Goal: Information Seeking & Learning: Check status

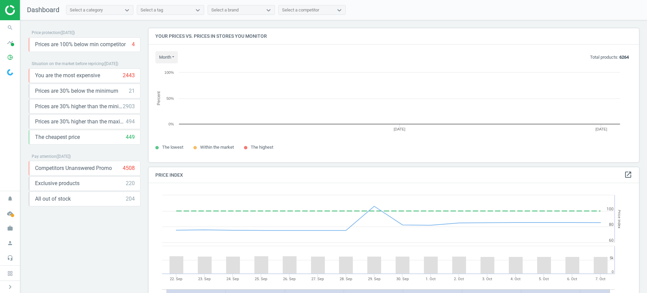
scroll to position [147, 497]
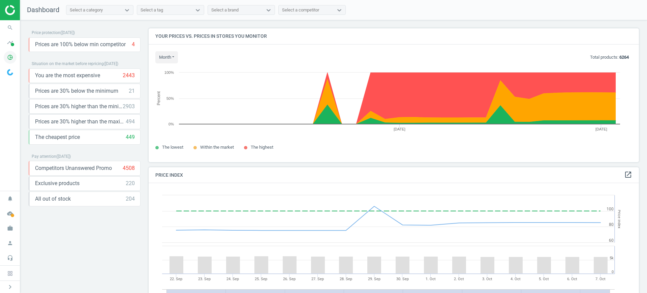
click at [10, 58] on icon "pie_chart_outlined" at bounding box center [10, 57] width 13 height 13
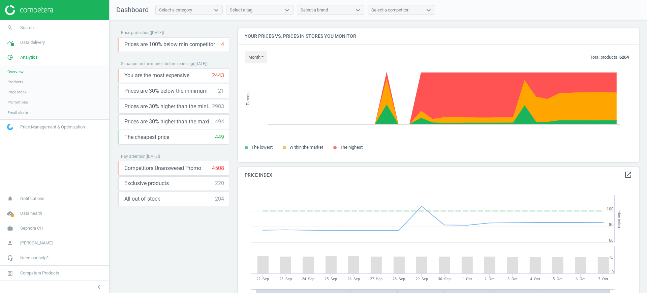
scroll to position [168, 408]
click at [15, 81] on span "Products" at bounding box center [15, 81] width 16 height 5
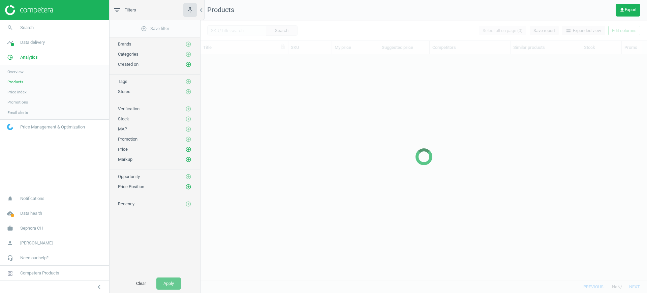
scroll to position [213, 440]
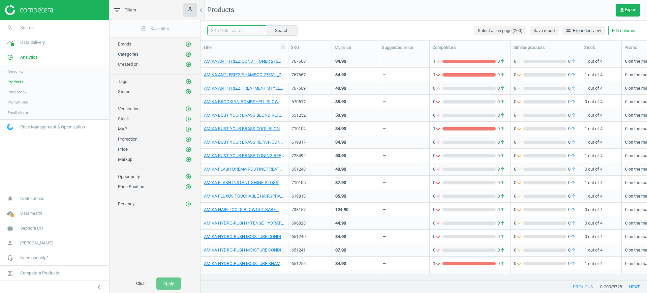
click at [244, 32] on input "text" at bounding box center [236, 30] width 59 height 10
paste input "730257 730258"
click at [279, 32] on button "Search" at bounding box center [282, 30] width 32 height 10
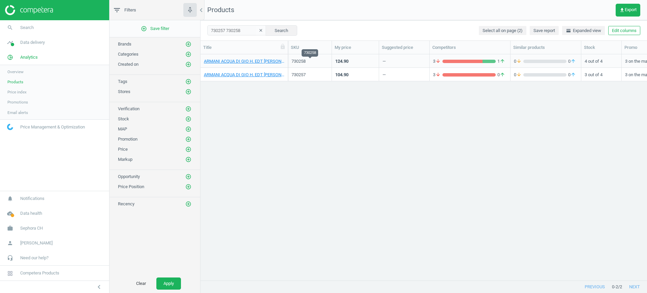
click at [317, 62] on div "730258" at bounding box center [310, 61] width 37 height 6
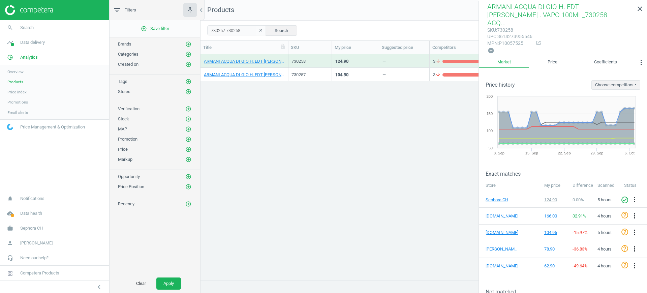
click at [329, 71] on div "730257" at bounding box center [310, 74] width 44 height 13
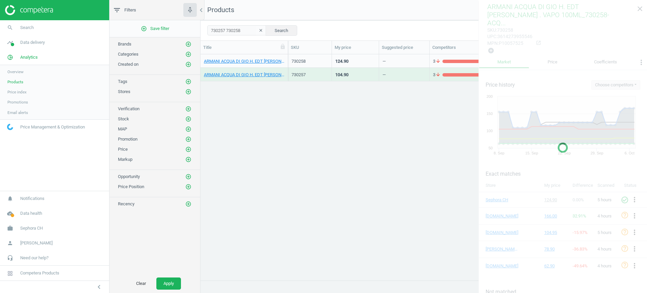
click at [329, 71] on div "730257" at bounding box center [310, 74] width 44 height 13
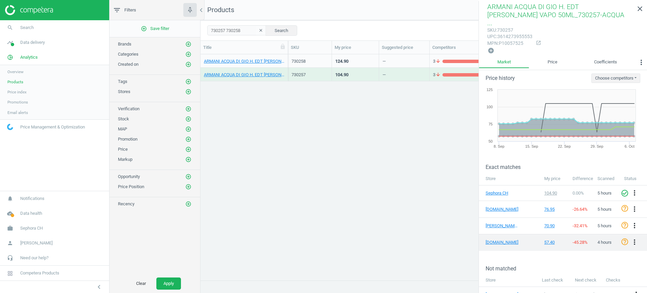
scroll to position [9, 0]
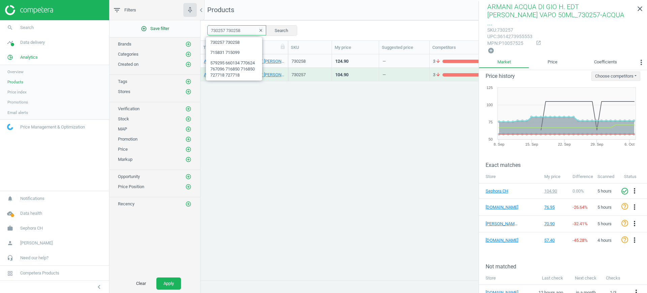
drag, startPoint x: 244, startPoint y: 28, endPoint x: 193, endPoint y: 30, distance: 50.6
click at [193, 30] on div "filter_list Filters chevron_left add_circle_outline Save filter Brands add_circ…" at bounding box center [379, 146] width 538 height 293
paste input "60901 76090"
type input "760901 760908"
click at [274, 29] on button "Search" at bounding box center [282, 30] width 32 height 10
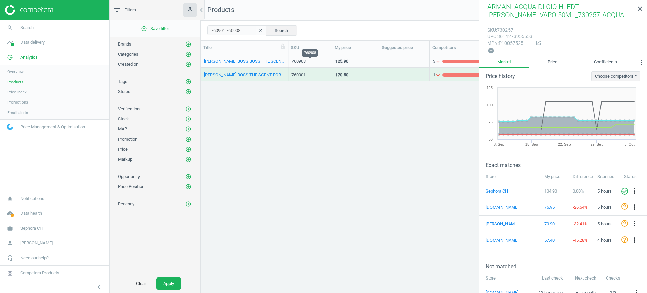
click at [303, 60] on div "760908" at bounding box center [310, 61] width 37 height 6
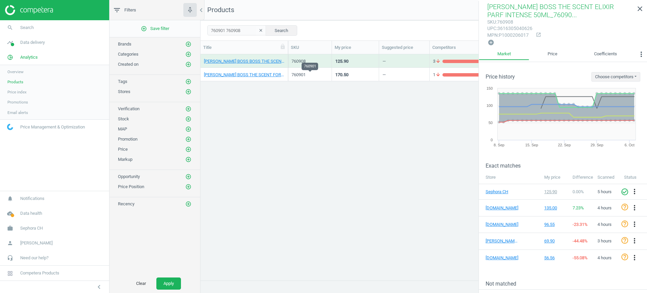
click at [318, 73] on div "760901" at bounding box center [310, 75] width 37 height 6
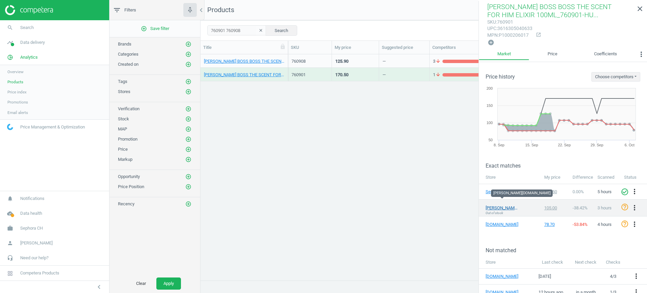
scroll to position [8, 0]
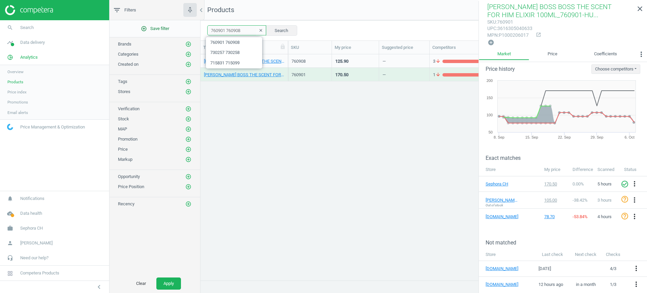
drag, startPoint x: 235, startPoint y: 31, endPoint x: 187, endPoint y: 31, distance: 48.2
click at [187, 31] on div "filter_list Filters chevron_left add_circle_outline Save filter Brands add_circ…" at bounding box center [379, 146] width 538 height 293
paste input "583730 583731"
click at [277, 33] on button "Search" at bounding box center [282, 30] width 32 height 10
click at [303, 63] on div "583730" at bounding box center [310, 61] width 37 height 6
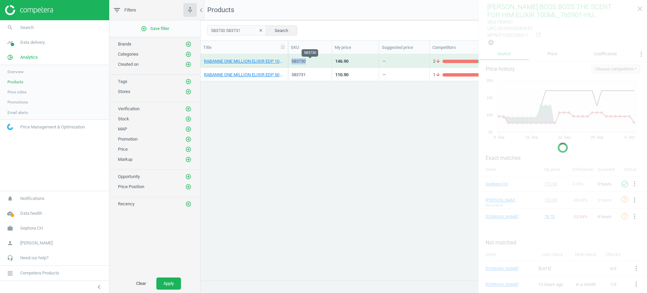
click at [303, 63] on div "583730" at bounding box center [310, 61] width 37 height 6
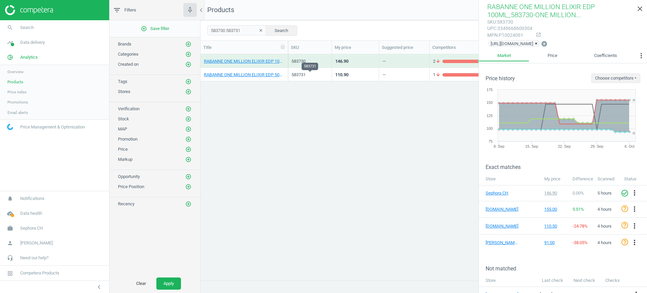
click at [326, 77] on div "583731" at bounding box center [310, 75] width 37 height 6
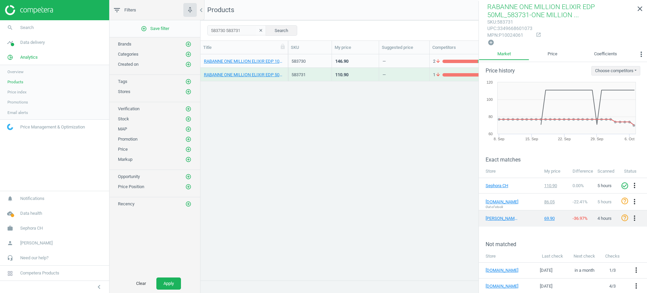
scroll to position [8, 0]
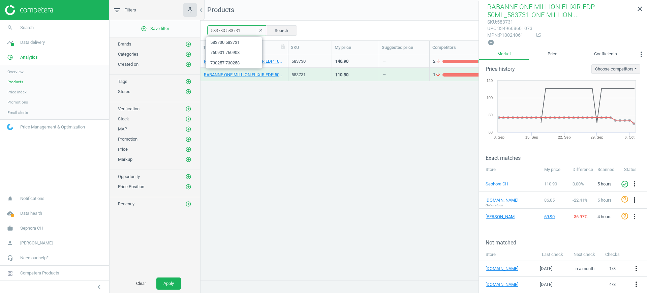
drag, startPoint x: 242, startPoint y: 27, endPoint x: 147, endPoint y: 35, distance: 95.8
click at [147, 35] on div "filter_list Filters chevron_left add_circle_outline Save filter Brands add_circ…" at bounding box center [379, 146] width 538 height 293
paste input "701839 701715"
click at [272, 29] on button "Search" at bounding box center [282, 30] width 32 height 10
click at [303, 60] on div "701839" at bounding box center [310, 61] width 37 height 6
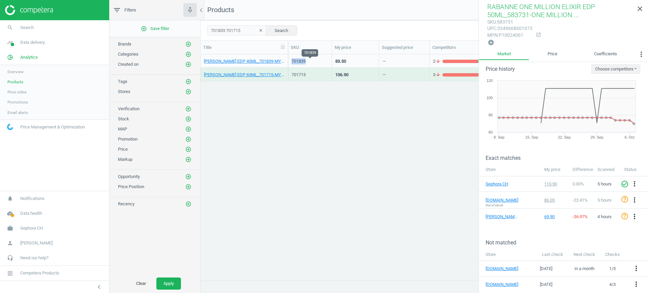
click at [303, 60] on div "701839" at bounding box center [310, 61] width 37 height 6
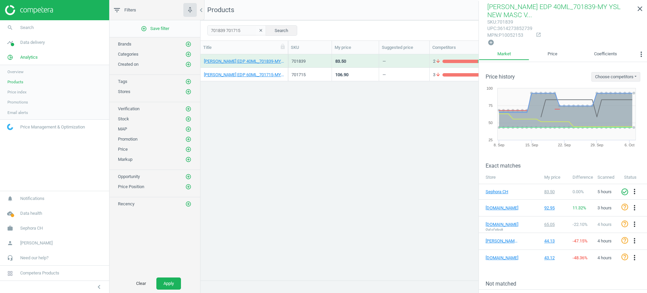
click at [308, 69] on div "701715" at bounding box center [310, 74] width 37 height 12
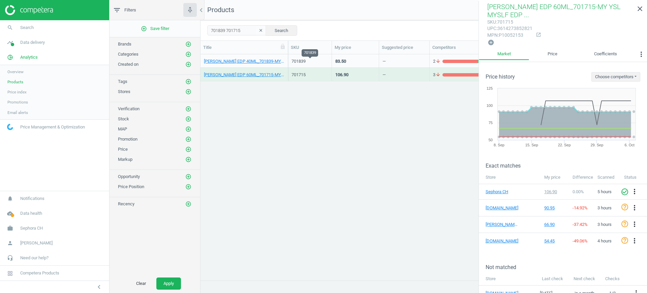
click at [310, 56] on div "701839" at bounding box center [310, 61] width 37 height 12
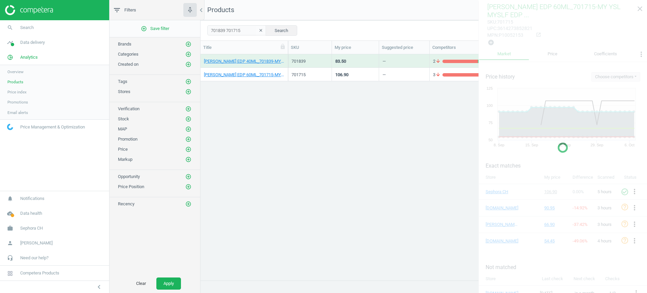
click at [310, 56] on div "701839" at bounding box center [310, 61] width 37 height 12
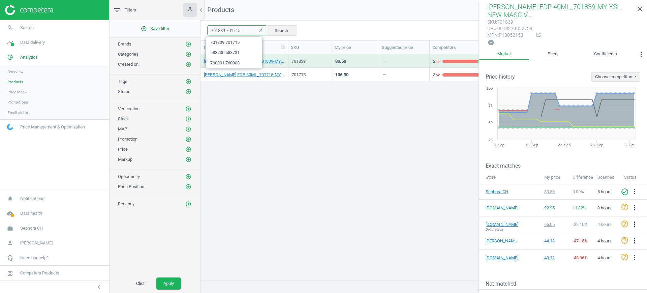
drag, startPoint x: 242, startPoint y: 30, endPoint x: 191, endPoint y: 30, distance: 50.9
click at [191, 30] on div "filter_list Filters chevron_left add_circle_outline Save filter Brands add_circ…" at bounding box center [379, 146] width 538 height 293
paste input "2364 70236"
click at [278, 28] on button "Search" at bounding box center [282, 30] width 32 height 10
click at [304, 61] on div "702364" at bounding box center [310, 61] width 37 height 6
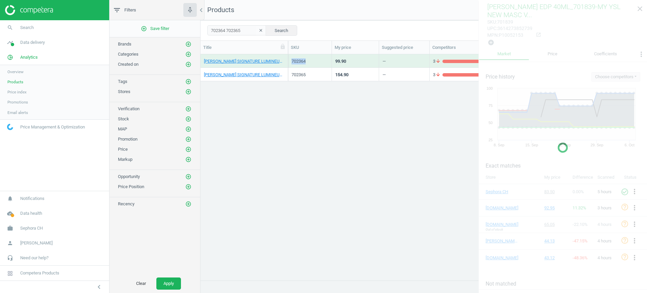
click at [304, 61] on div "702364" at bounding box center [310, 61] width 37 height 6
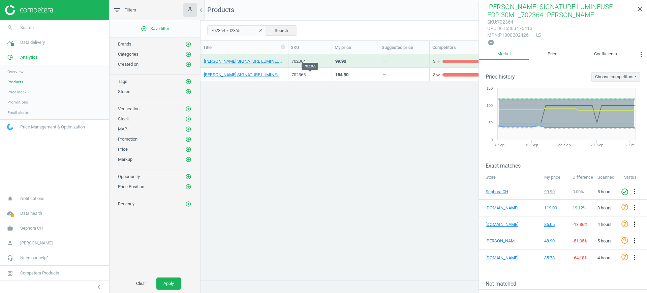
click at [316, 76] on div "702365" at bounding box center [310, 75] width 37 height 6
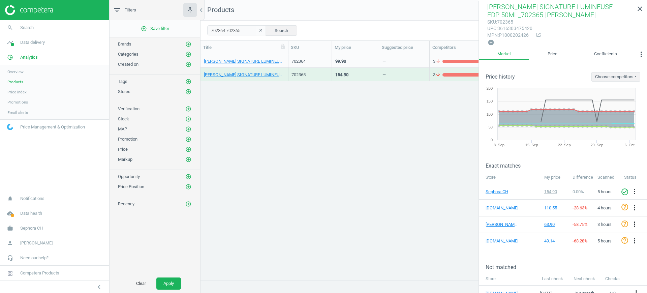
click at [296, 56] on div "702364" at bounding box center [310, 61] width 37 height 12
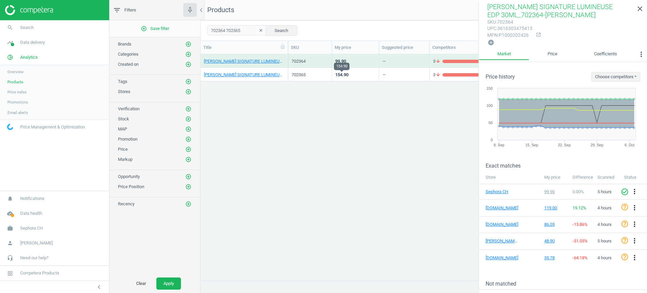
click at [339, 74] on div "154.90" at bounding box center [341, 75] width 13 height 6
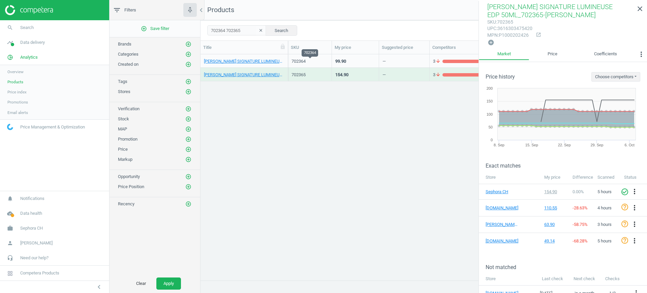
click at [311, 62] on div "702364" at bounding box center [310, 61] width 37 height 6
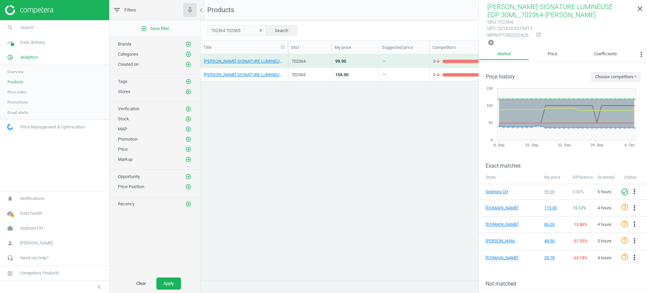
drag, startPoint x: 251, startPoint y: 30, endPoint x: 222, endPoint y: 27, distance: 29.2
click at [222, 27] on div "702364 702365 clear Search" at bounding box center [252, 30] width 90 height 10
drag, startPoint x: 243, startPoint y: 32, endPoint x: 191, endPoint y: 29, distance: 52.0
click at [191, 29] on div "filter_list Filters chevron_left add_circle_outline Save filter Brands add_circ…" at bounding box center [379, 146] width 538 height 293
paste input "697535 697534"
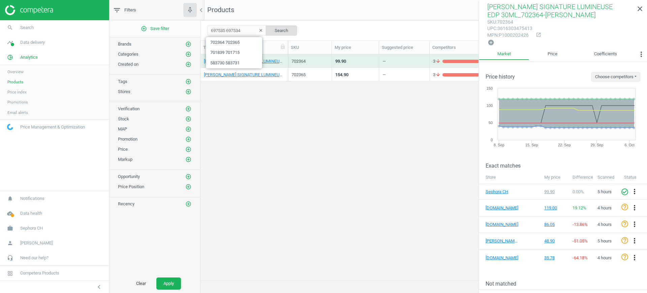
click at [266, 30] on button "Search" at bounding box center [282, 30] width 32 height 10
click at [312, 68] on div "697535" at bounding box center [310, 74] width 37 height 12
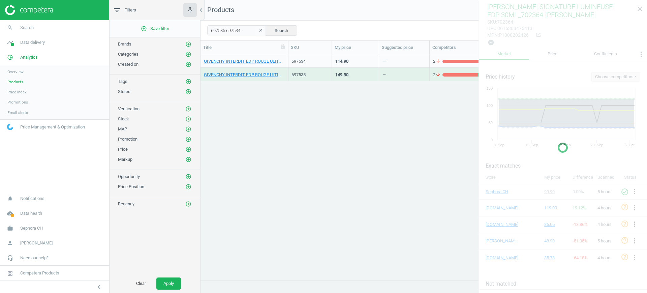
click at [312, 68] on div "697535" at bounding box center [310, 74] width 37 height 12
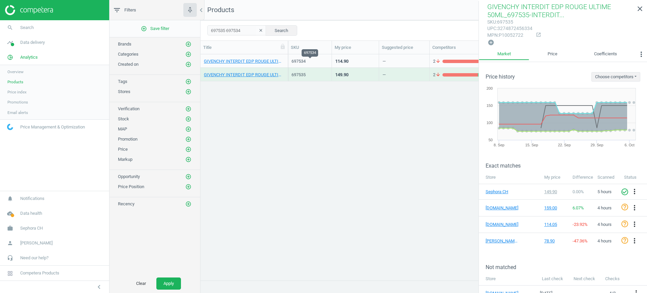
click at [311, 63] on div "697534" at bounding box center [310, 61] width 37 height 6
click at [311, 62] on div "697534" at bounding box center [310, 61] width 37 height 6
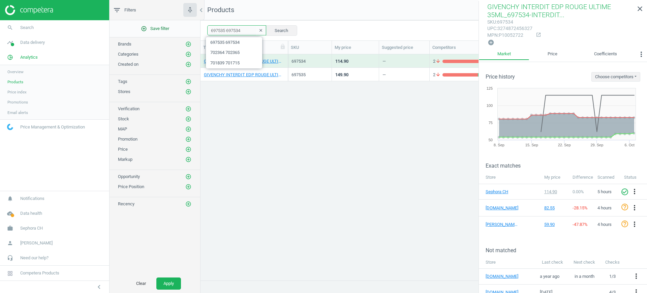
paste input "466183 466185"
drag, startPoint x: 246, startPoint y: 27, endPoint x: 183, endPoint y: 26, distance: 63.4
click at [183, 26] on div "filter_list Filters chevron_left add_circle_outline Save filter Brands add_circ…" at bounding box center [379, 146] width 538 height 293
click at [269, 26] on button "Search" at bounding box center [282, 30] width 32 height 10
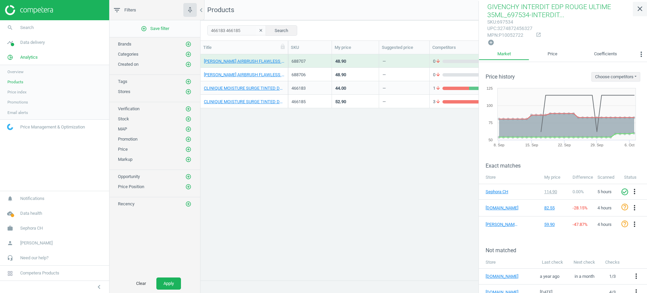
click at [637, 9] on icon "close" at bounding box center [640, 9] width 8 height 8
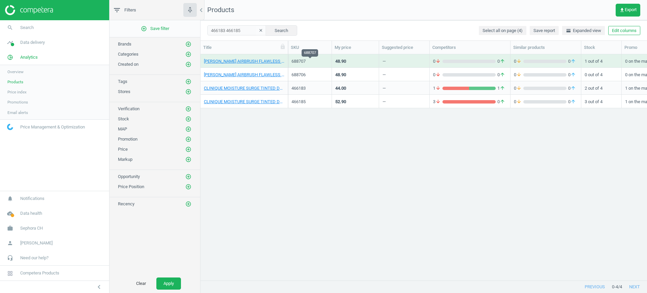
click at [309, 61] on div "688707" at bounding box center [310, 61] width 37 height 6
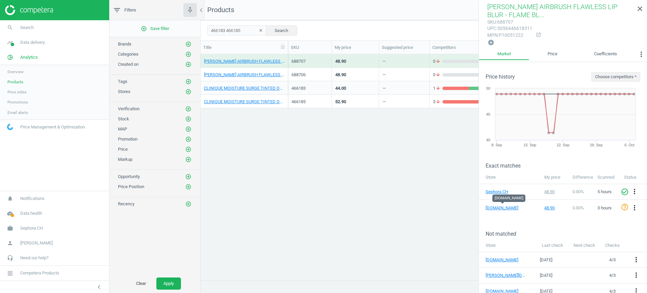
click at [306, 81] on div "466183" at bounding box center [310, 87] width 44 height 13
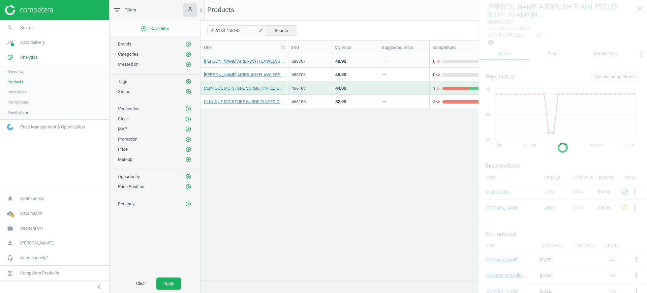
click at [306, 81] on div "466183" at bounding box center [310, 87] width 44 height 13
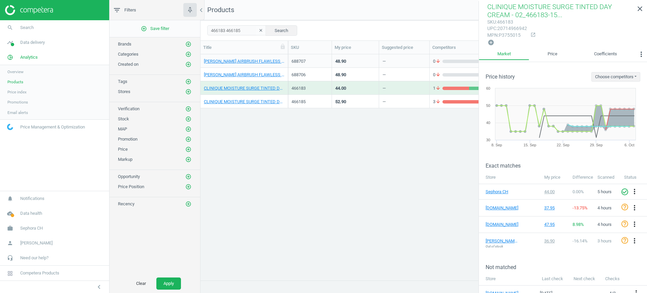
click at [321, 108] on div "466185" at bounding box center [310, 101] width 44 height 13
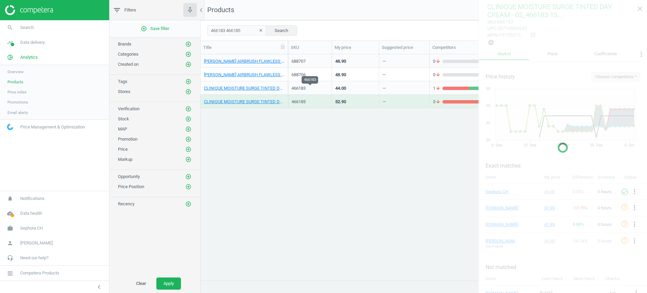
click at [314, 88] on div "466183" at bounding box center [310, 88] width 37 height 6
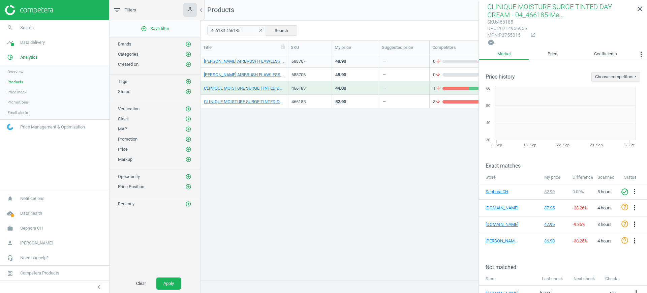
click at [314, 88] on div "466183" at bounding box center [310, 88] width 37 height 6
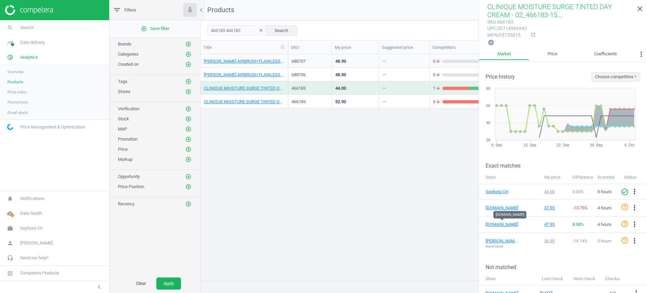
click at [296, 97] on div "466185" at bounding box center [310, 101] width 37 height 12
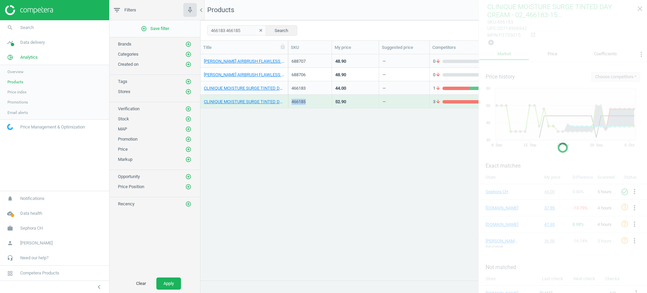
click at [296, 97] on div "466185" at bounding box center [310, 101] width 37 height 12
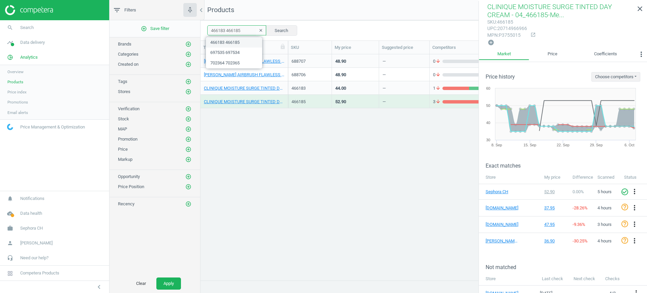
drag, startPoint x: 242, startPoint y: 30, endPoint x: 207, endPoint y: 38, distance: 35.7
click at [203, 31] on div "466183 466185 clear Search Select all on page (4) Save report horizontal_split …" at bounding box center [424, 30] width 447 height 20
paste input "5 466182 466183"
click at [269, 30] on button "Search" at bounding box center [282, 30] width 32 height 10
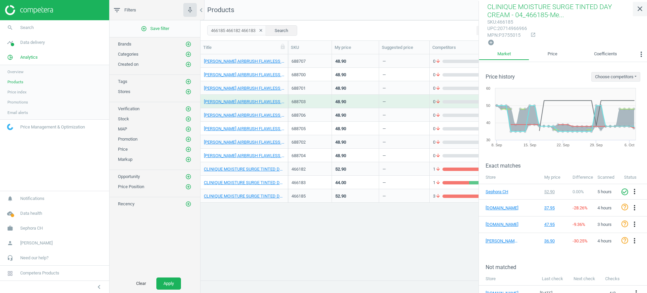
click at [645, 10] on link "close" at bounding box center [640, 9] width 14 height 14
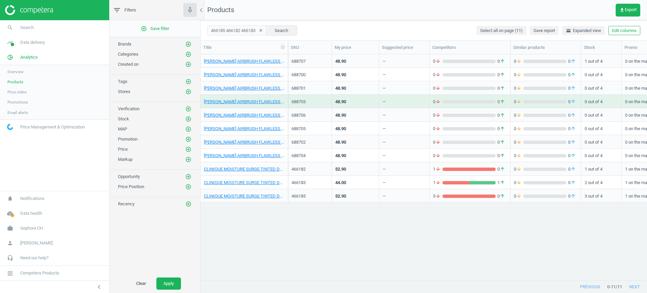
click at [302, 168] on div "466182" at bounding box center [310, 169] width 37 height 6
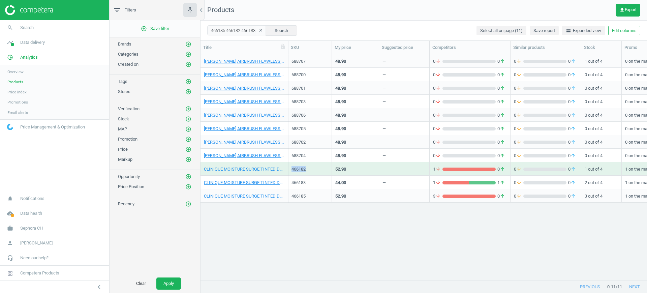
click at [302, 168] on div "466182" at bounding box center [310, 169] width 37 height 6
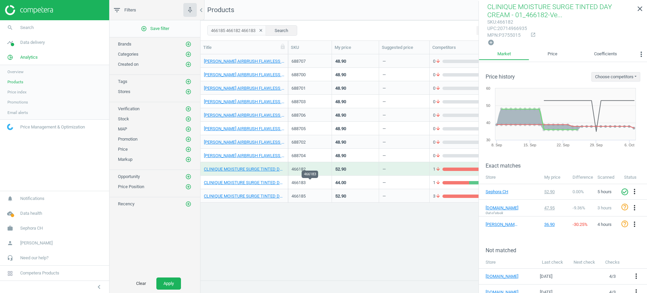
click at [297, 180] on div "466183" at bounding box center [310, 183] width 37 height 6
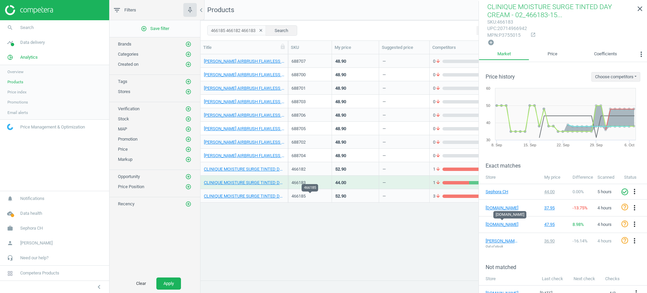
click at [313, 194] on div "466185" at bounding box center [310, 196] width 37 height 6
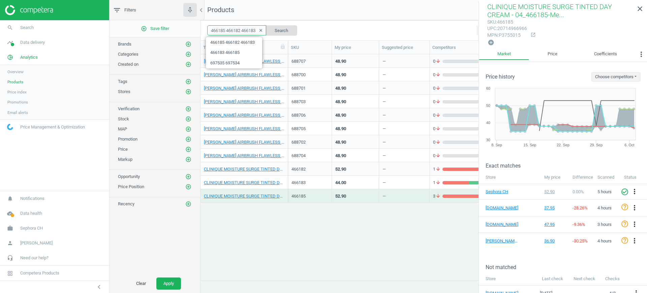
drag, startPoint x: 212, startPoint y: 29, endPoint x: 277, endPoint y: 29, distance: 65.1
click at [277, 29] on div "466185 466182 466183 clear Search" at bounding box center [252, 30] width 90 height 10
paste input "512525 512526 512528 512533 512524 512531 512530 512532 512529 512527 512534"
type input "512525 512526 512528 512533 512524 512531 512530 512532 512529 512527 512534"
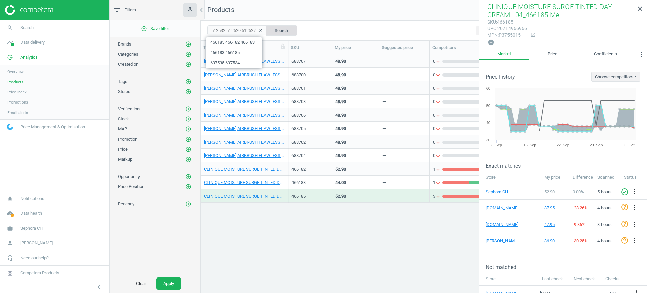
click at [276, 29] on button "Search" at bounding box center [282, 30] width 32 height 10
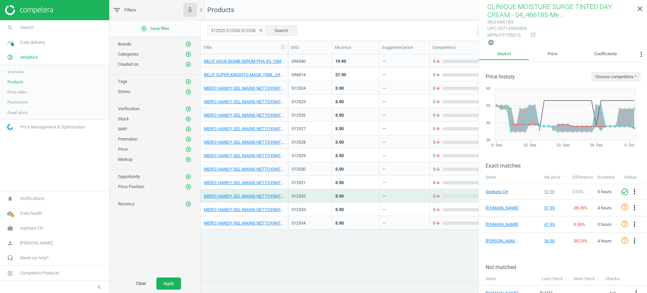
click at [259, 29] on icon "clear" at bounding box center [261, 30] width 5 height 5
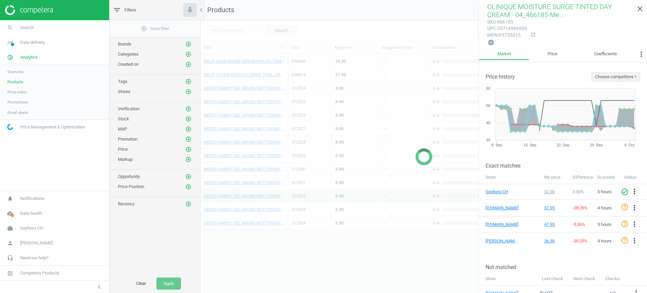
click at [232, 30] on div at bounding box center [424, 156] width 447 height 273
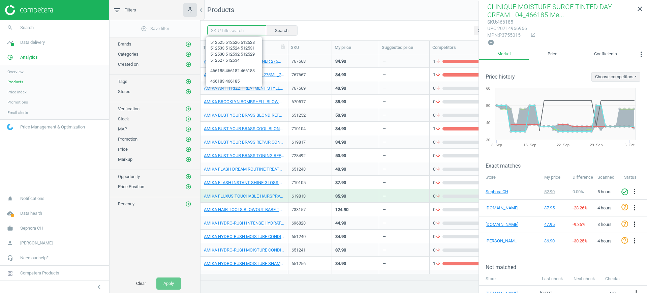
click at [229, 29] on input "text" at bounding box center [236, 30] width 59 height 10
paste input "512525 512526 512528 512533 512524 512531 512530 512532 512529 512527 512534"
type input "512525 512526 512528 512533 512524 512531 512530 512532 512529 512527 512534"
click at [269, 31] on button "Search" at bounding box center [282, 30] width 32 height 10
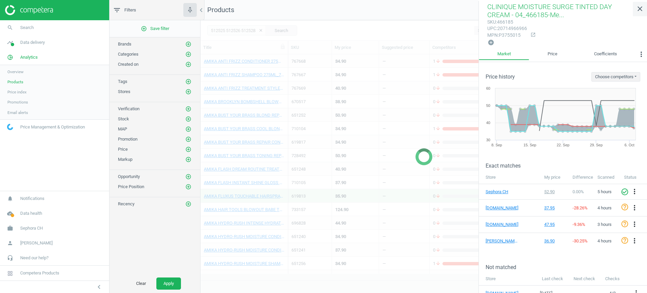
click at [640, 11] on icon "close" at bounding box center [640, 9] width 8 height 8
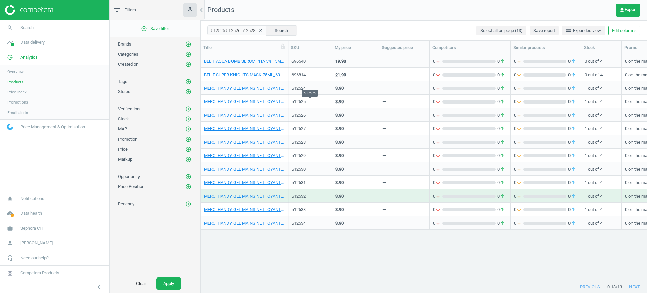
click at [318, 102] on div "512525" at bounding box center [310, 102] width 37 height 6
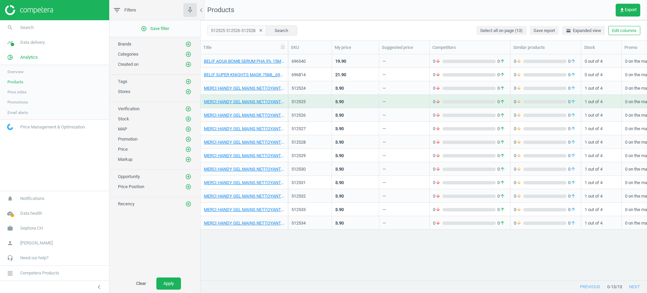
click at [318, 102] on div "512525" at bounding box center [310, 102] width 37 height 6
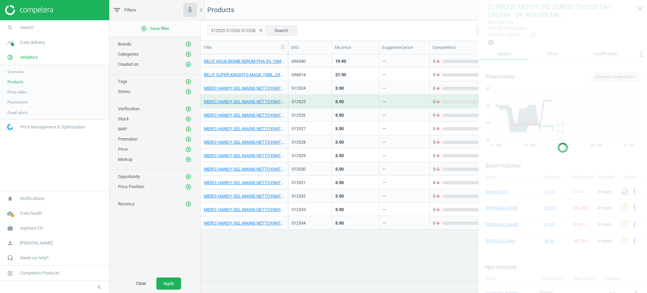
click at [317, 92] on div "512524" at bounding box center [310, 89] width 37 height 8
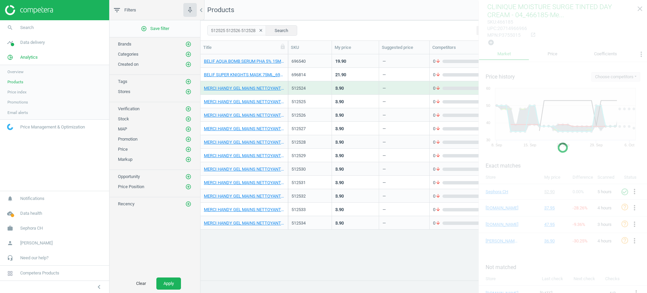
click at [317, 92] on div "512524" at bounding box center [310, 89] width 37 height 8
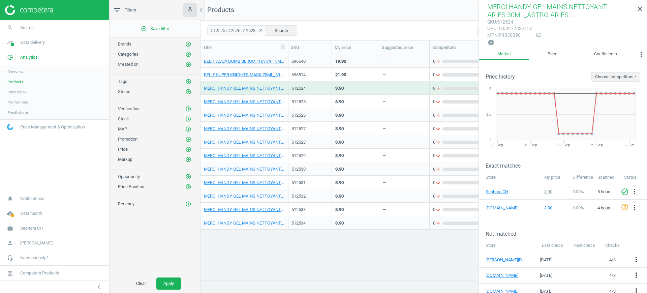
click at [316, 98] on div "512525" at bounding box center [310, 101] width 37 height 12
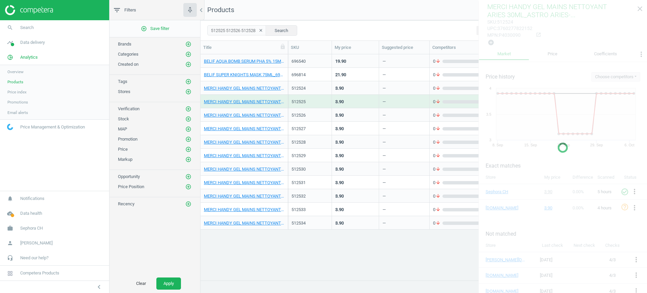
click at [316, 98] on div "512525" at bounding box center [310, 101] width 37 height 12
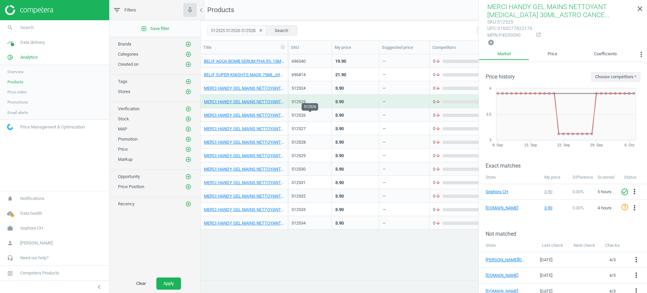
click at [313, 114] on div "512526" at bounding box center [310, 115] width 37 height 6
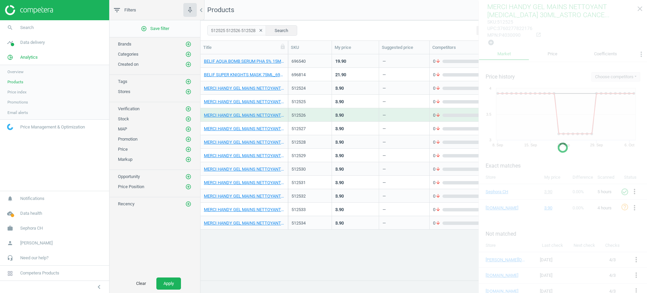
click at [313, 114] on div "512526" at bounding box center [310, 115] width 37 height 6
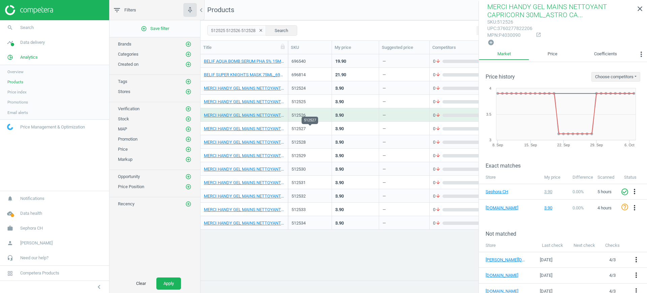
click at [315, 131] on div "512527" at bounding box center [310, 129] width 37 height 6
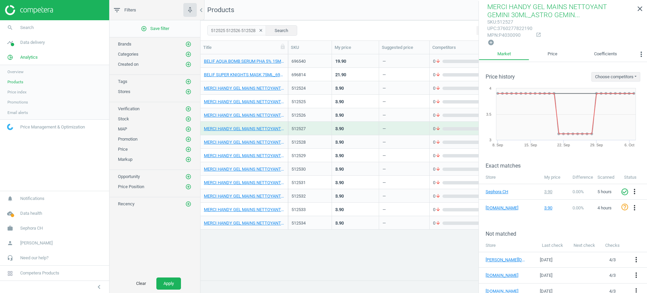
click at [314, 149] on div "512529" at bounding box center [310, 155] width 37 height 12
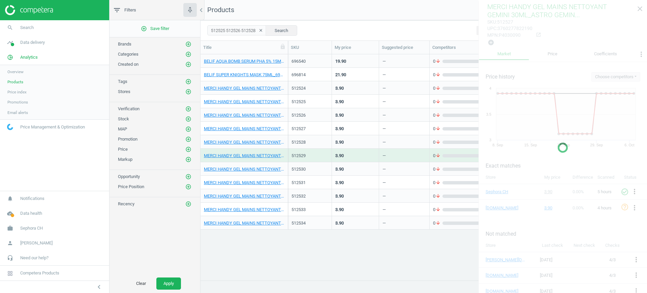
click at [314, 149] on div "512529" at bounding box center [310, 155] width 37 height 12
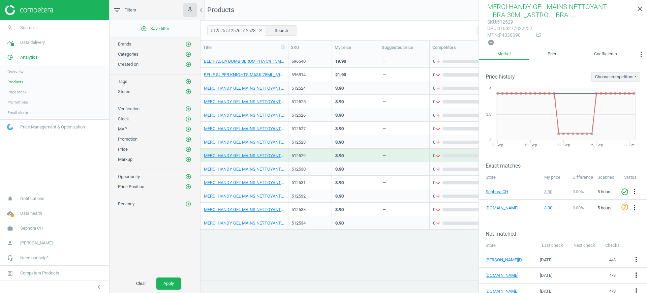
click at [313, 163] on div "512530" at bounding box center [310, 169] width 37 height 12
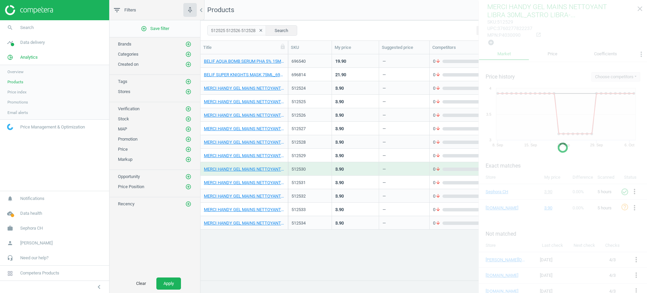
click at [313, 163] on div "512530" at bounding box center [310, 169] width 37 height 12
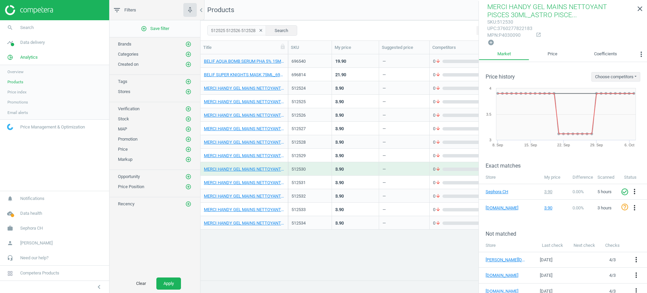
click at [317, 179] on div "512531" at bounding box center [310, 182] width 37 height 12
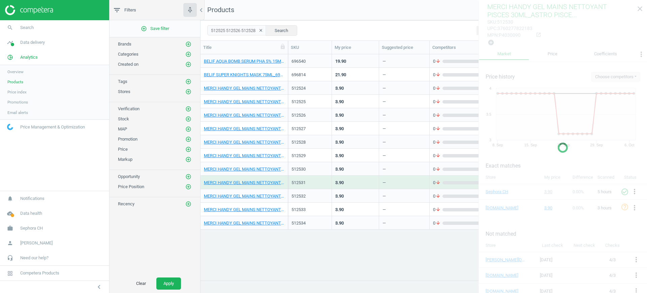
click at [317, 179] on div "512531" at bounding box center [310, 182] width 37 height 12
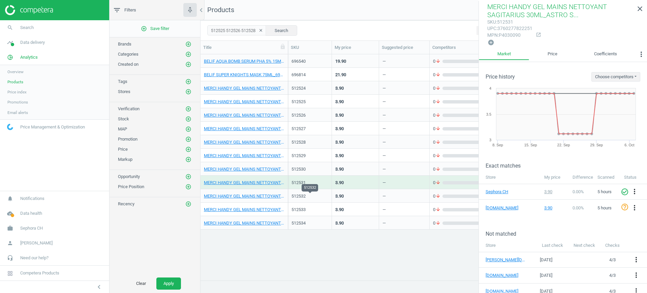
click at [317, 195] on div "512532" at bounding box center [310, 196] width 37 height 6
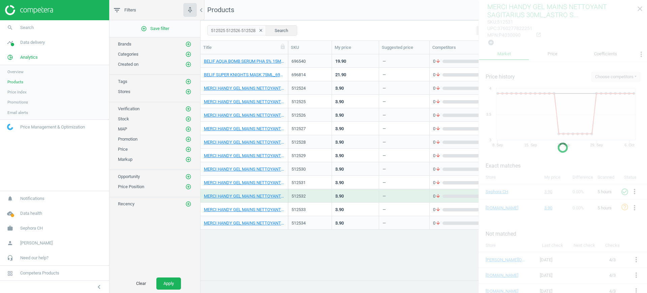
click at [317, 195] on div "512532" at bounding box center [310, 196] width 37 height 6
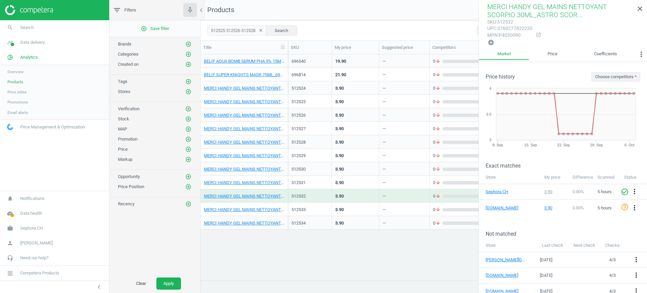
click at [314, 206] on div "512533" at bounding box center [310, 209] width 37 height 12
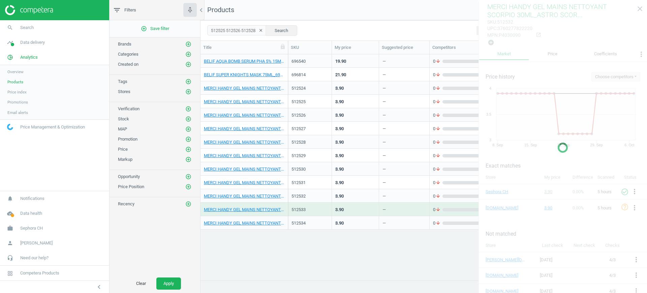
click at [314, 206] on div "512533" at bounding box center [310, 209] width 37 height 12
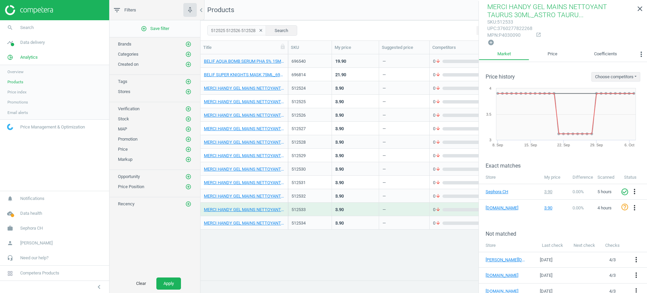
click at [313, 218] on div "512534" at bounding box center [310, 223] width 37 height 12
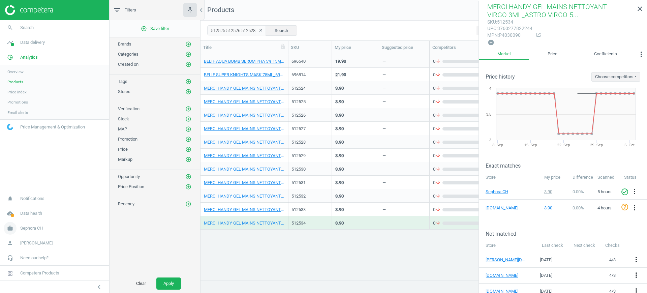
click at [24, 228] on span "Sephora CH" at bounding box center [31, 228] width 23 height 6
click at [24, 209] on span "Switch campaign" at bounding box center [22, 208] width 30 height 5
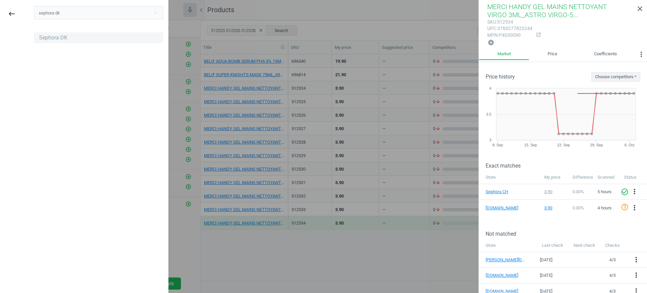
type input "sephora dk"
click at [50, 37] on div "Sephora DK" at bounding box center [53, 37] width 28 height 7
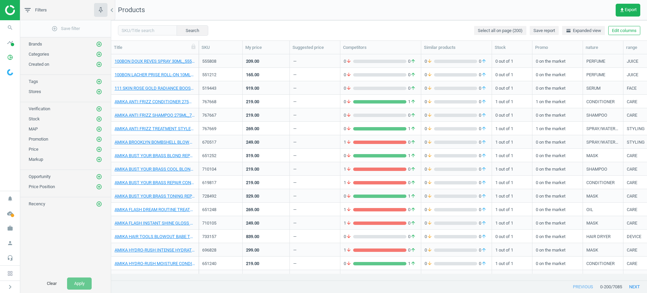
scroll to position [7, 7]
click at [149, 31] on input "text" at bounding box center [147, 30] width 59 height 10
paste input "767096 770624"
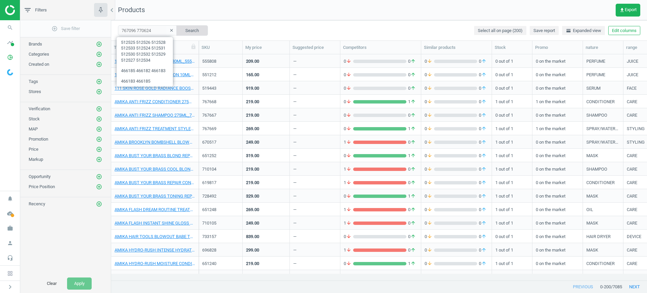
click at [196, 31] on button "Search" at bounding box center [192, 30] width 32 height 10
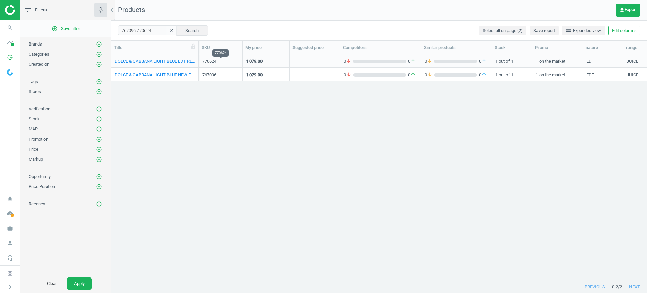
click at [221, 59] on div "770624" at bounding box center [220, 61] width 37 height 6
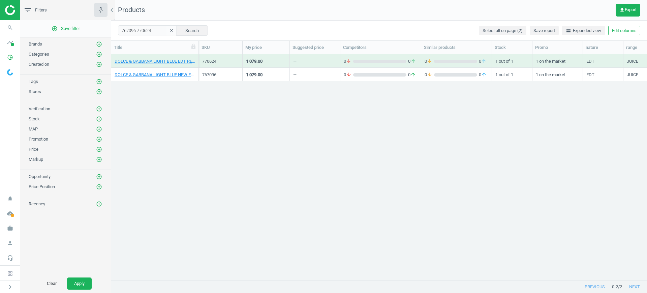
click at [221, 59] on div "770624" at bounding box center [220, 61] width 37 height 6
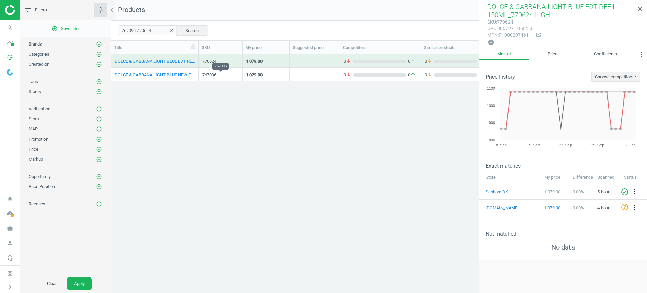
click at [230, 72] on div "767096" at bounding box center [220, 75] width 37 height 6
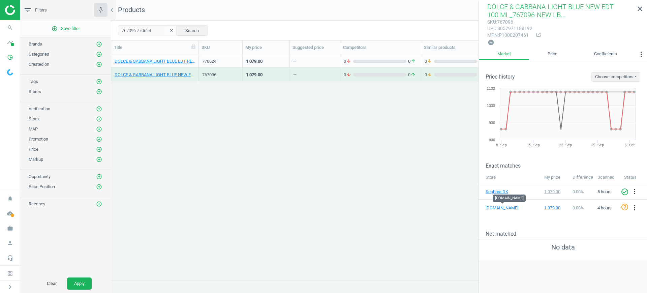
click at [236, 62] on div "770624" at bounding box center [220, 61] width 37 height 6
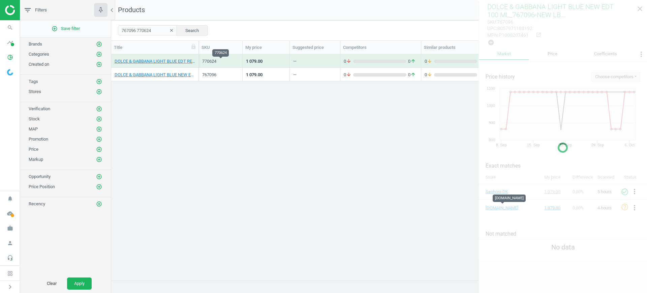
click at [236, 62] on div "770624" at bounding box center [220, 61] width 37 height 6
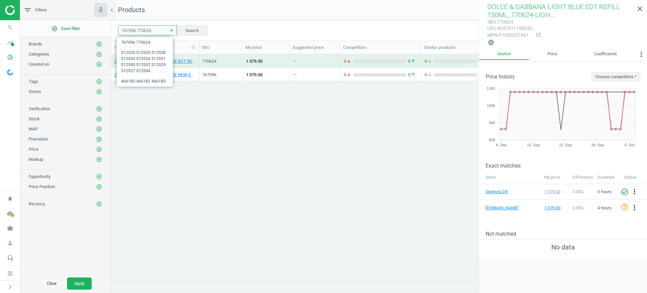
drag, startPoint x: 155, startPoint y: 29, endPoint x: 105, endPoint y: 29, distance: 50.2
click at [105, 29] on div "filter_list Filters chevron_left add_circle_outline Save filter Brands add_circ…" at bounding box center [333, 146] width 627 height 293
paste input "16850 727718"
type input "716850 727718"
click at [183, 31] on button "Search" at bounding box center [192, 30] width 32 height 10
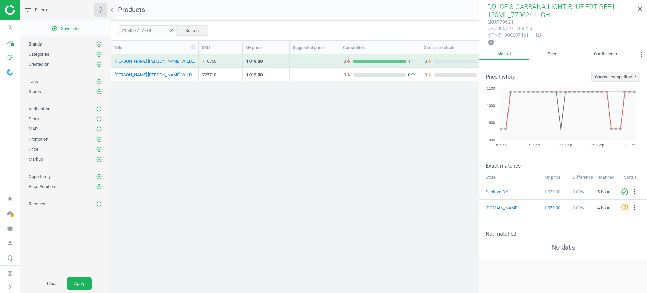
click at [224, 75] on div "727718" at bounding box center [220, 75] width 37 height 6
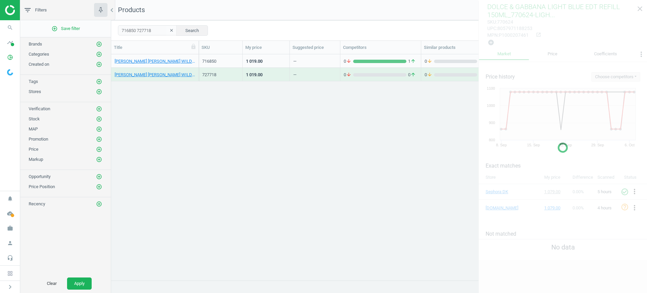
click at [224, 75] on div "727718" at bounding box center [220, 75] width 37 height 6
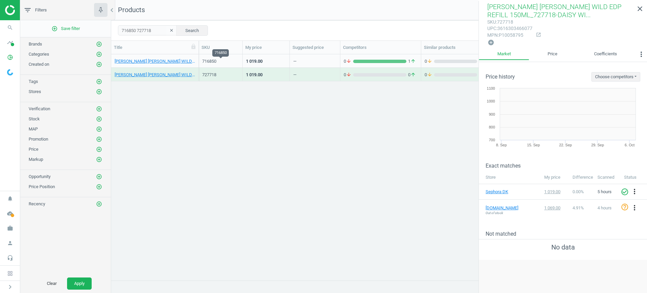
click at [225, 60] on div "716850" at bounding box center [220, 61] width 37 height 6
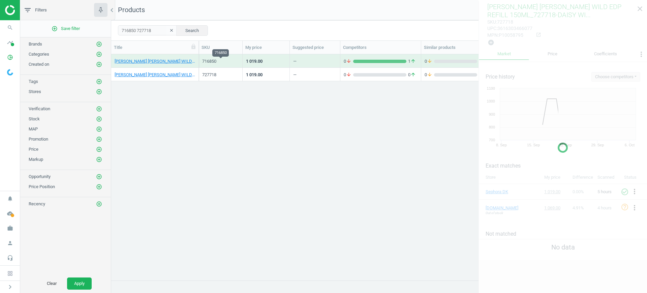
click at [225, 60] on div "716850" at bounding box center [220, 61] width 37 height 6
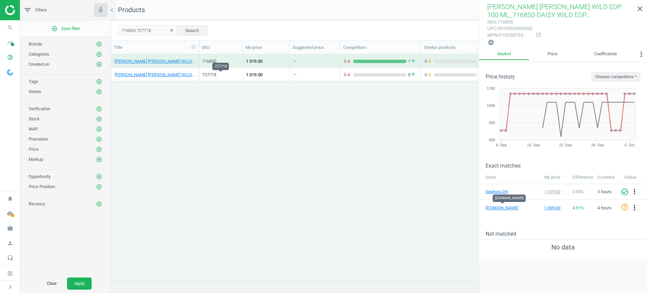
click at [217, 73] on div "727718" at bounding box center [220, 75] width 37 height 6
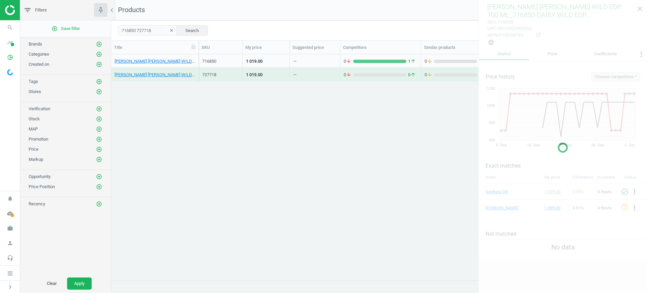
click at [217, 73] on div "727718" at bounding box center [220, 75] width 37 height 6
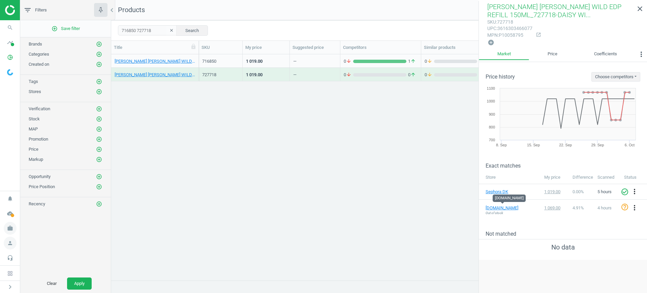
drag, startPoint x: 1, startPoint y: 236, endPoint x: 5, endPoint y: 231, distance: 6.7
click at [1, 236] on span "person" at bounding box center [10, 243] width 20 height 15
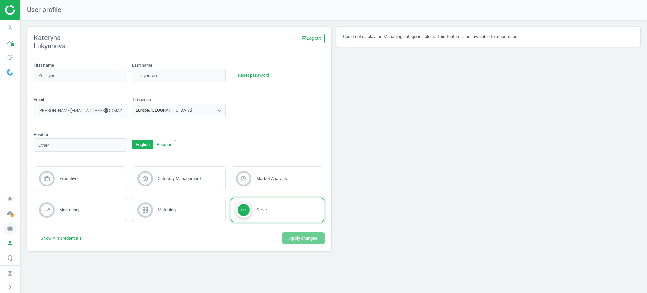
click at [5, 231] on icon "work" at bounding box center [10, 228] width 13 height 13
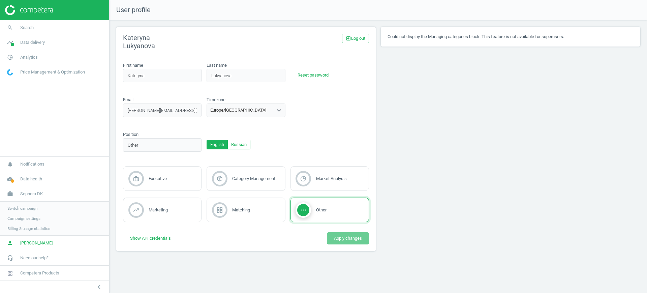
click at [17, 206] on span "Switch campaign" at bounding box center [22, 208] width 30 height 5
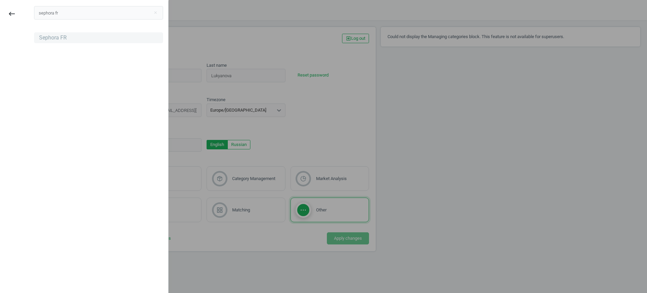
type input "sephora fr"
click at [59, 33] on div "Sephora FR" at bounding box center [98, 37] width 129 height 11
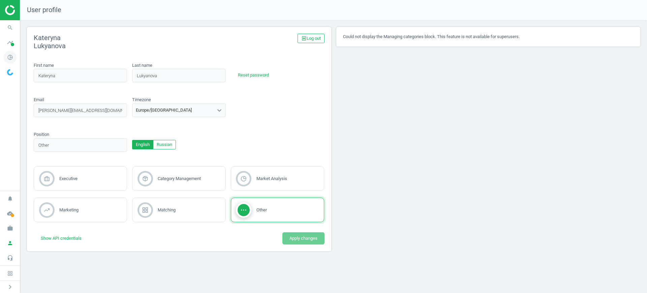
click at [10, 63] on span "pie_chart_outlined" at bounding box center [10, 57] width 20 height 15
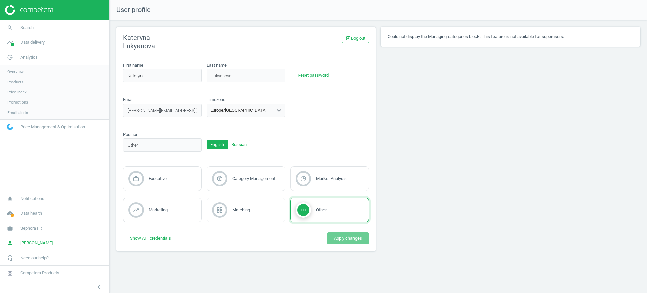
click at [18, 78] on link "Products" at bounding box center [54, 82] width 109 height 10
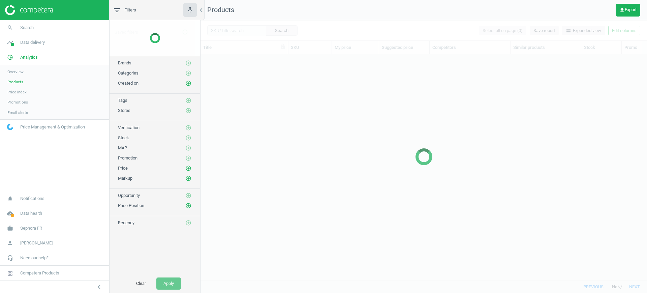
scroll to position [213, 440]
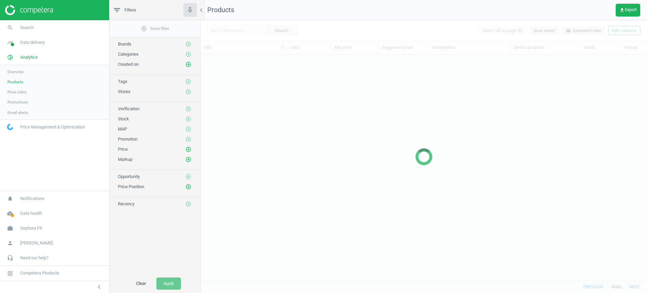
click at [245, 32] on div at bounding box center [424, 156] width 447 height 273
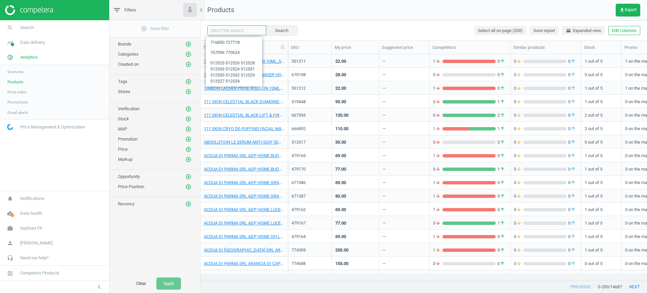
click at [239, 28] on input "text" at bounding box center [236, 30] width 59 height 10
paste input "355443 355444"
type input "355443 355444"
click at [269, 30] on button "Search" at bounding box center [282, 30] width 32 height 10
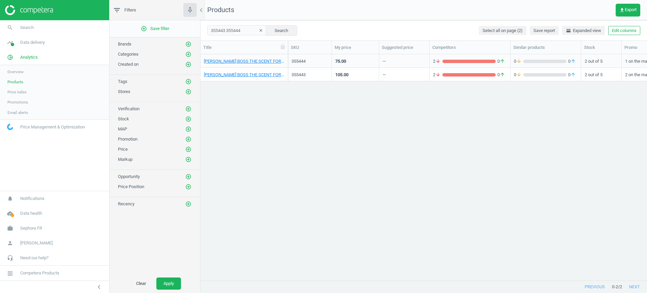
click at [317, 64] on div "355444" at bounding box center [310, 61] width 37 height 6
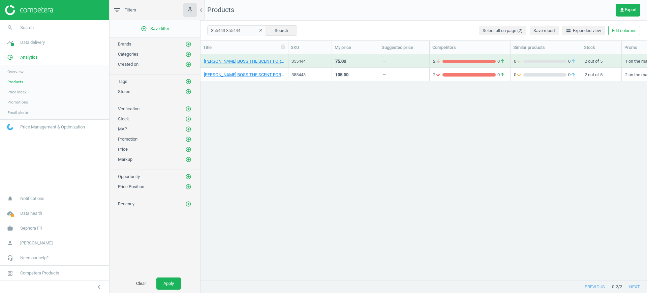
click at [317, 64] on div "355444" at bounding box center [310, 61] width 37 height 6
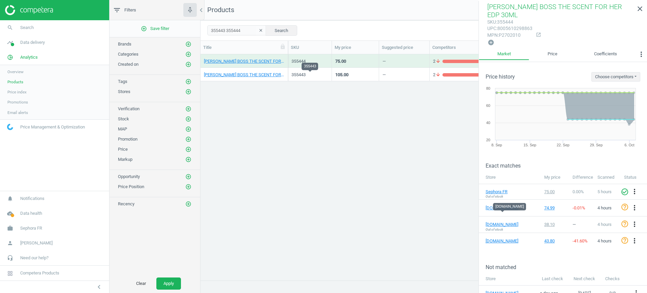
click at [300, 78] on div "355443" at bounding box center [310, 75] width 37 height 6
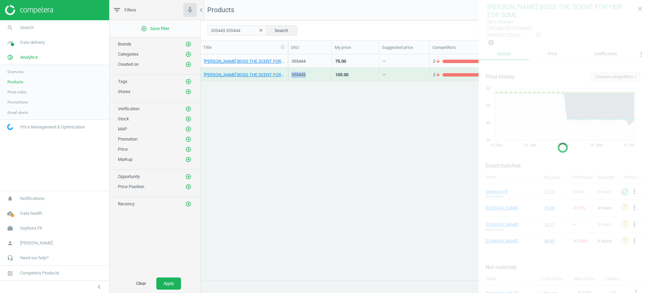
click at [300, 78] on div "355443" at bounding box center [310, 75] width 37 height 6
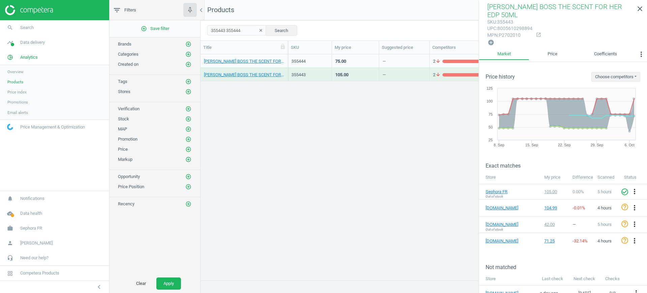
click at [350, 55] on div "75.00" at bounding box center [355, 61] width 40 height 12
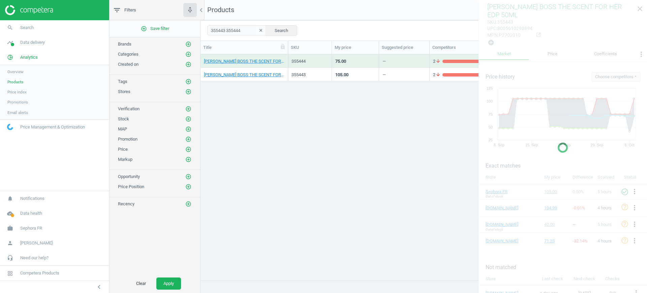
click at [350, 57] on div "75.00" at bounding box center [355, 61] width 40 height 12
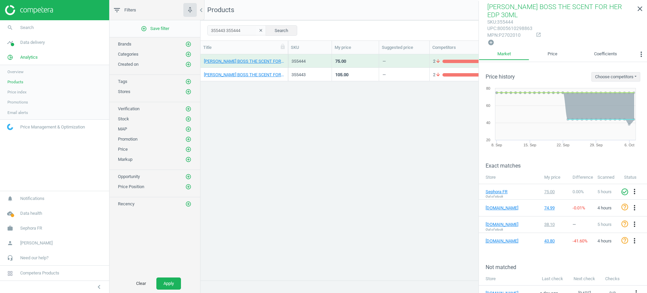
click at [340, 71] on div "105.00" at bounding box center [355, 74] width 40 height 12
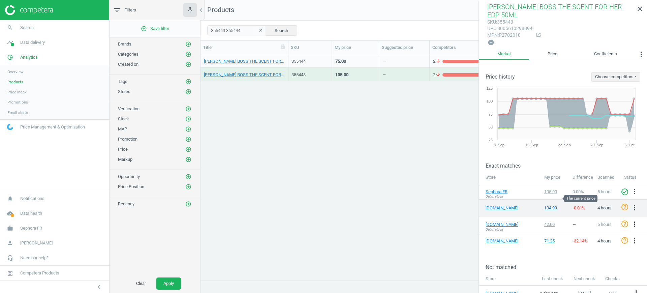
click at [545, 205] on div "104.99" at bounding box center [555, 208] width 22 height 6
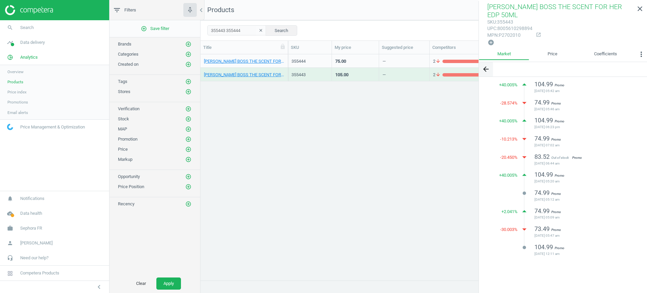
click at [485, 65] on icon "arrow_back" at bounding box center [486, 69] width 8 height 8
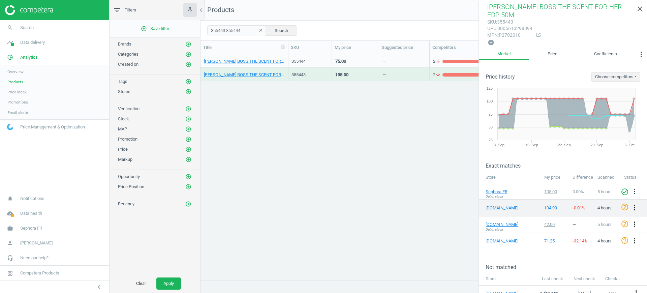
click at [631, 204] on icon "more_vert" at bounding box center [635, 208] width 8 height 8
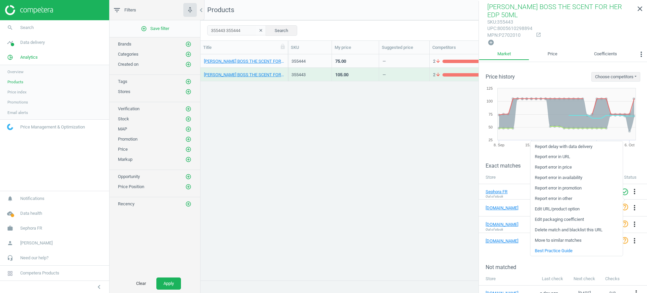
click at [565, 168] on link "Report error in price" at bounding box center [577, 167] width 92 height 10
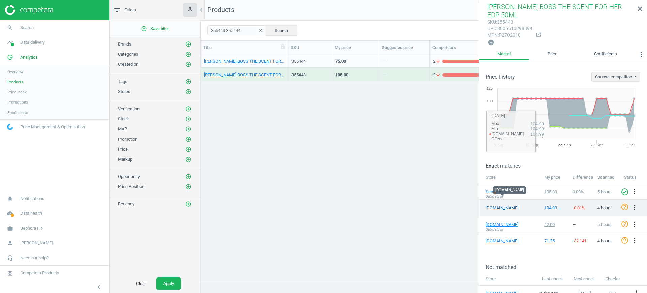
click at [500, 205] on link "nocibe.fr" at bounding box center [503, 208] width 34 height 6
click at [546, 205] on div "104.99" at bounding box center [555, 208] width 22 height 6
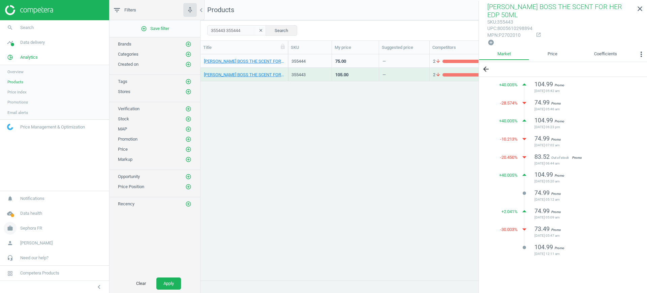
click at [28, 228] on span "Sephora FR" at bounding box center [31, 228] width 22 height 6
click at [30, 207] on span "Switch campaign" at bounding box center [22, 208] width 30 height 5
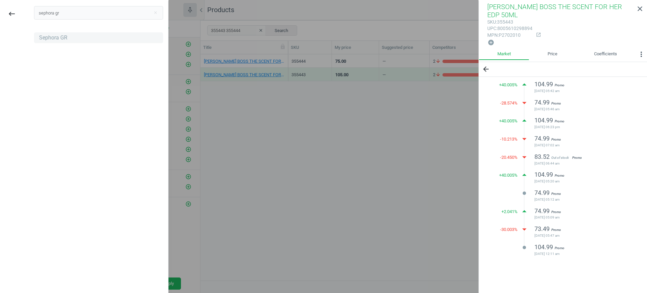
type input "sephora gr"
click at [102, 36] on div "Sephora GR" at bounding box center [98, 37] width 129 height 11
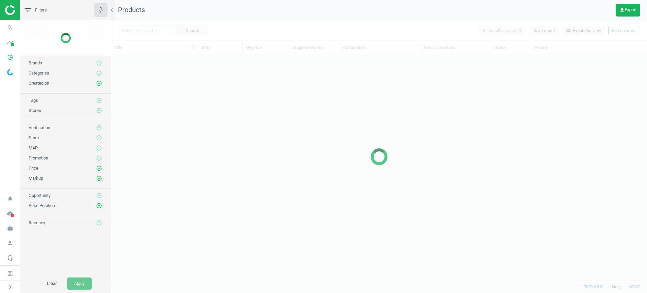
scroll to position [213, 530]
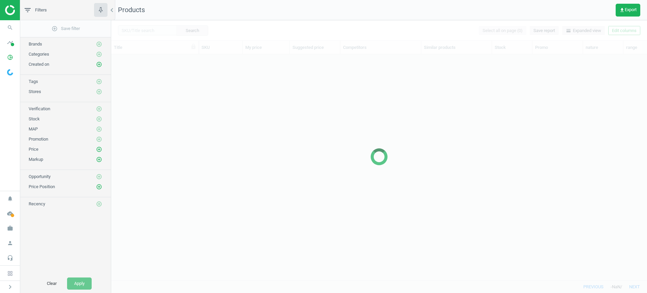
click at [162, 19] on nav "Products get_app Export" at bounding box center [379, 10] width 536 height 20
click at [142, 37] on div at bounding box center [379, 156] width 536 height 273
click at [146, 33] on div at bounding box center [379, 156] width 536 height 273
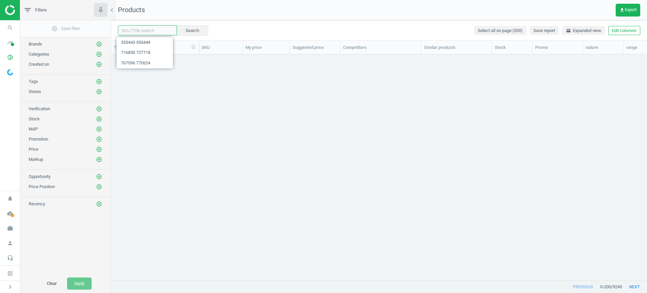
click at [146, 33] on input "text" at bounding box center [147, 30] width 59 height 10
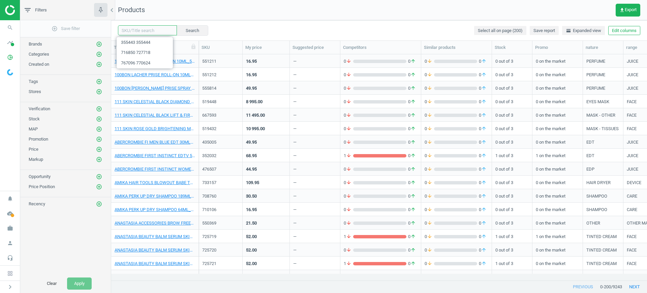
paste input "770624 767096"
click at [179, 28] on button "Search" at bounding box center [192, 30] width 32 height 10
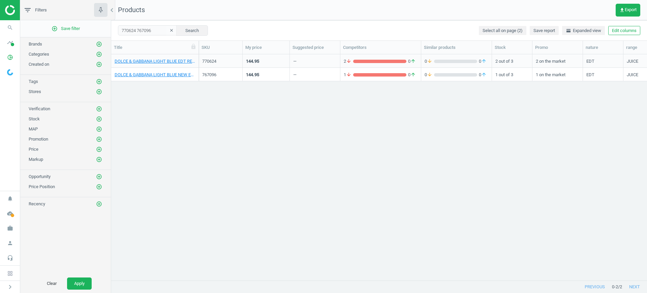
click at [647, 164] on div "DOLCE & GABBANA LIGHT BLUE EDT REFILL 150ML_770624-LIGHT BLUE EDT REFILL 150ML …" at bounding box center [379, 163] width 536 height 219
click at [7, 232] on icon "work" at bounding box center [10, 228] width 13 height 13
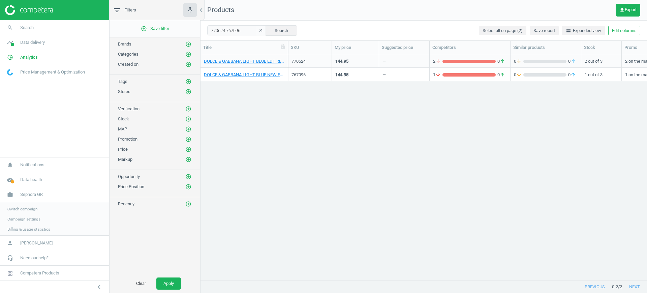
scroll to position [213, 440]
click at [327, 57] on div "770624" at bounding box center [310, 61] width 37 height 12
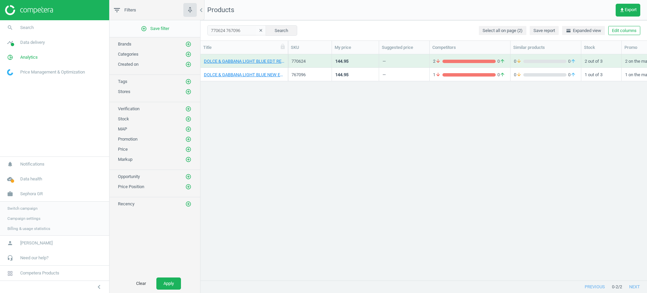
click at [327, 57] on div "770624" at bounding box center [310, 61] width 37 height 12
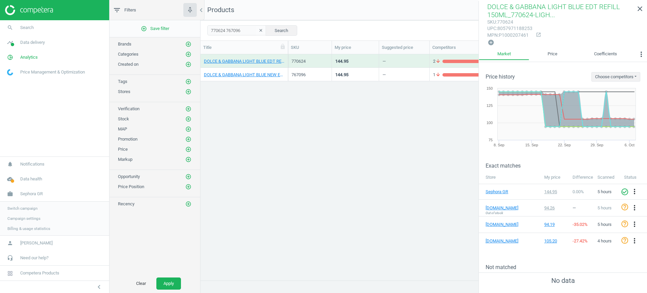
click at [323, 78] on div "767096" at bounding box center [310, 76] width 37 height 8
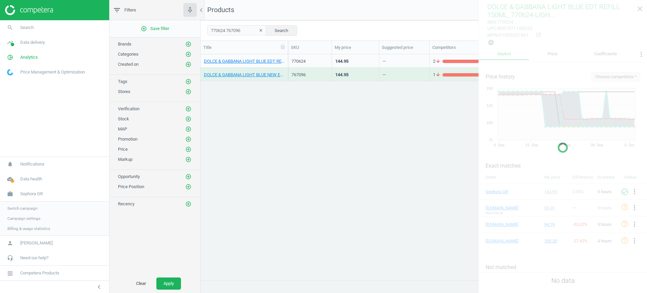
click at [323, 78] on div "767096" at bounding box center [310, 76] width 37 height 8
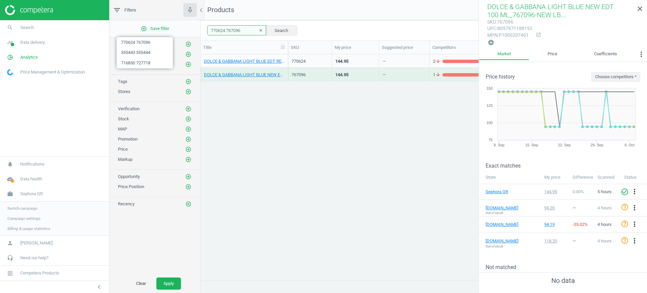
drag, startPoint x: 242, startPoint y: 30, endPoint x: 204, endPoint y: 27, distance: 38.6
click at [204, 27] on div "770624 767096 clear Search Select all on page (2) Save report horizontal_split …" at bounding box center [424, 30] width 447 height 20
paste input "27600 661190"
click at [285, 35] on button "Search" at bounding box center [282, 30] width 32 height 10
click at [314, 65] on div "661190" at bounding box center [310, 62] width 37 height 8
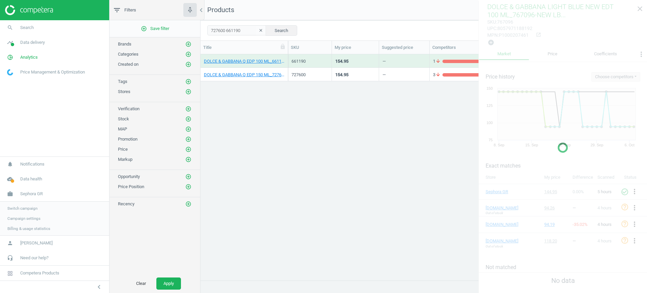
click at [314, 65] on div "661190" at bounding box center [310, 62] width 37 height 8
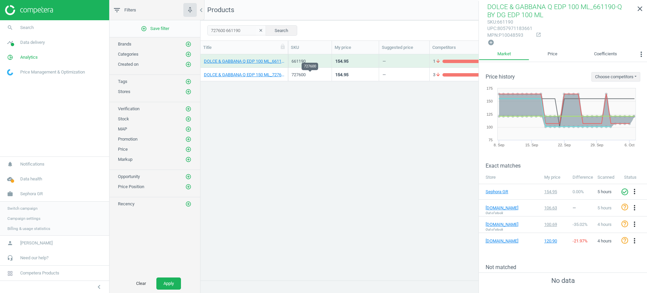
click at [323, 77] on div "727600" at bounding box center [310, 75] width 37 height 6
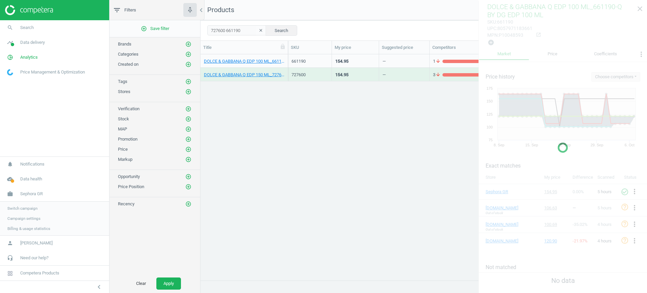
click at [323, 77] on div "727600" at bounding box center [310, 75] width 37 height 6
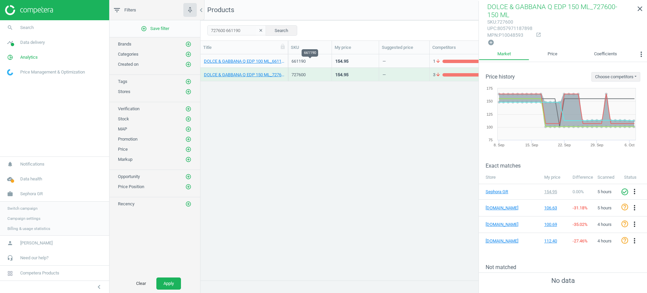
click at [302, 60] on div "661190" at bounding box center [310, 61] width 37 height 6
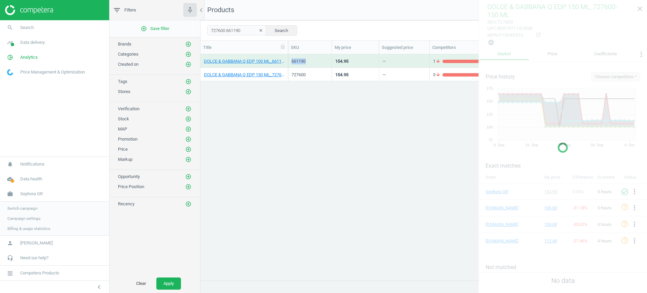
click at [302, 60] on div "661190" at bounding box center [310, 61] width 37 height 6
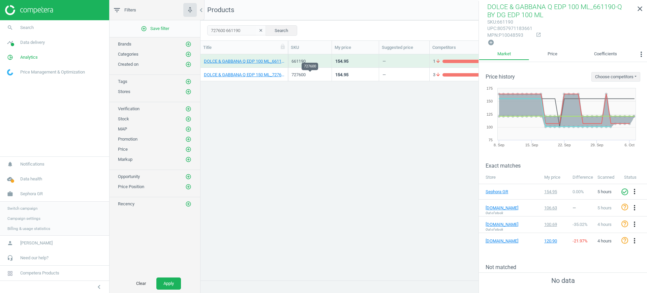
click at [327, 74] on div "727600" at bounding box center [310, 75] width 37 height 6
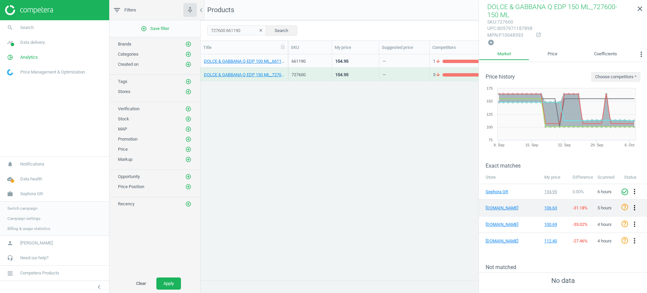
click at [635, 207] on icon "more_vert" at bounding box center [635, 208] width 8 height 8
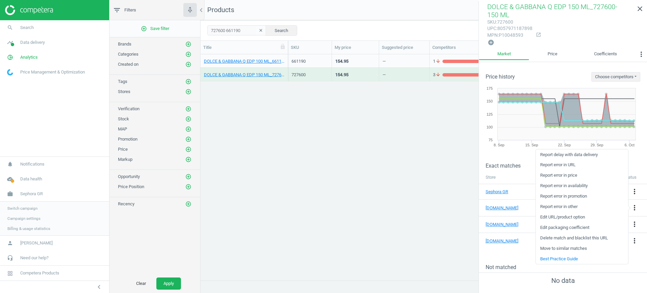
click at [577, 164] on link "Report error in URL" at bounding box center [582, 165] width 92 height 10
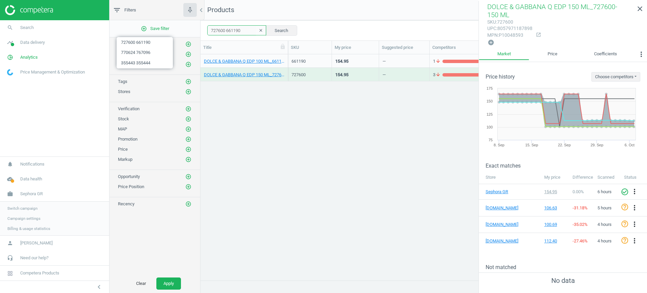
drag, startPoint x: 238, startPoint y: 29, endPoint x: 208, endPoint y: 27, distance: 30.5
click at [208, 27] on input "727600 661190" at bounding box center [236, 30] width 59 height 10
paste input "02370 727599"
click at [271, 30] on button "Search" at bounding box center [282, 30] width 32 height 10
click at [314, 59] on div "702370" at bounding box center [310, 61] width 37 height 6
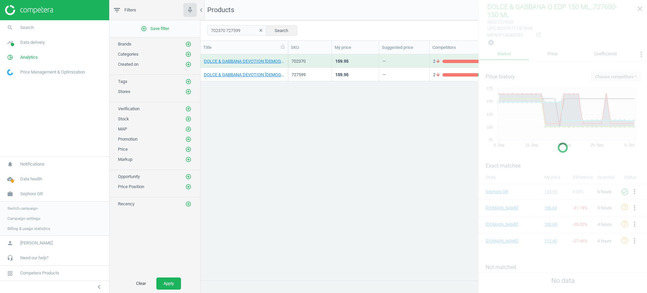
click at [314, 59] on div "702370" at bounding box center [310, 61] width 37 height 6
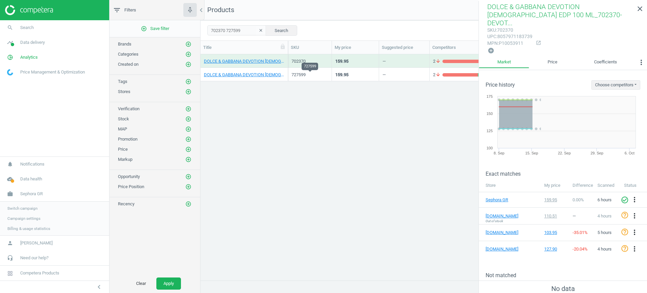
click at [319, 77] on div "727599" at bounding box center [310, 75] width 37 height 6
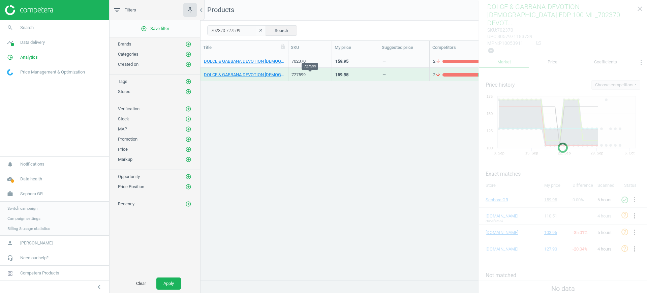
click at [319, 77] on div "727599" at bounding box center [310, 75] width 37 height 6
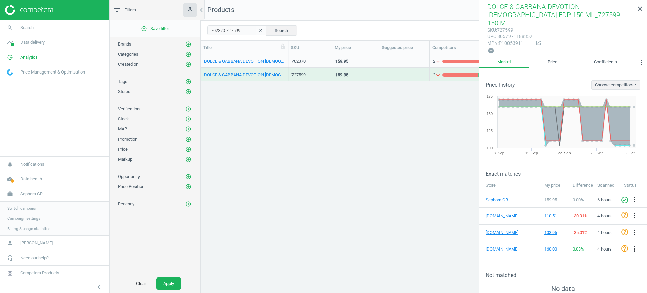
click at [320, 57] on div "702370" at bounding box center [310, 61] width 37 height 12
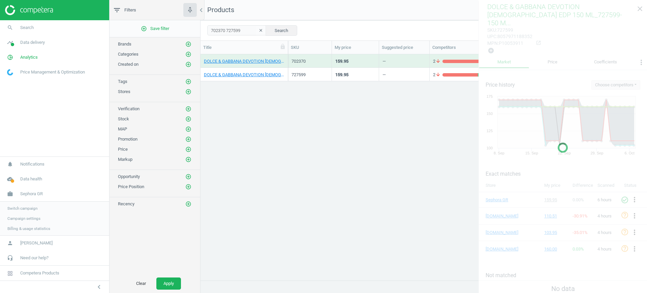
click at [320, 57] on div "702370" at bounding box center [310, 61] width 37 height 12
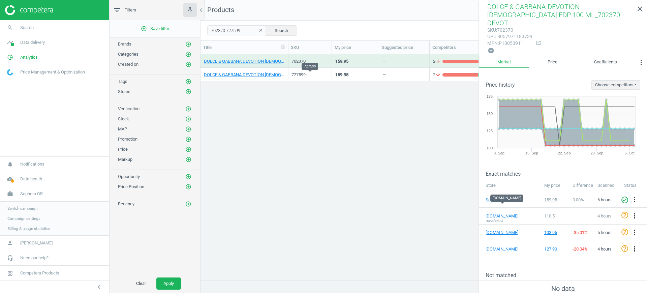
click at [304, 76] on div "727599" at bounding box center [310, 75] width 37 height 6
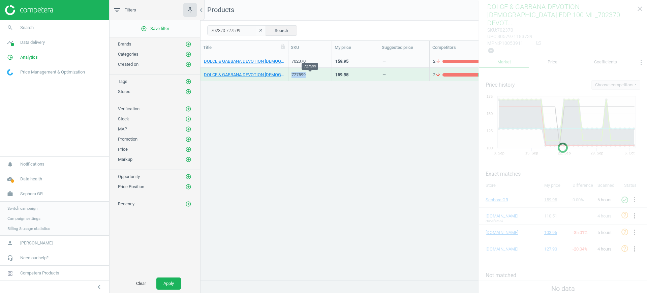
click at [304, 76] on div "727599" at bounding box center [310, 75] width 37 height 6
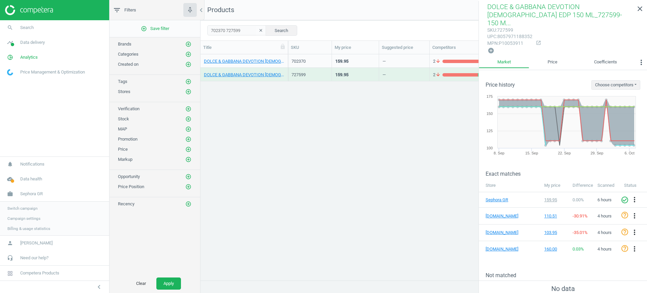
click at [340, 65] on div "159.95" at bounding box center [341, 62] width 13 height 8
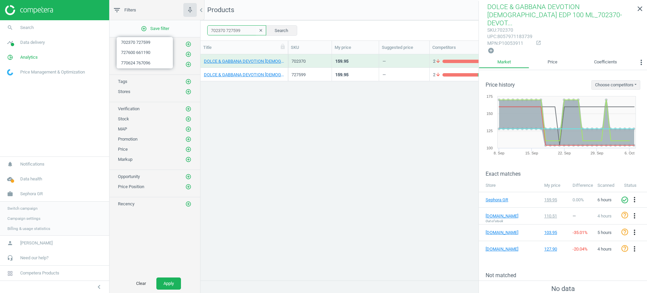
drag, startPoint x: 246, startPoint y: 28, endPoint x: 202, endPoint y: 22, distance: 44.3
click at [202, 22] on div "702370 727599 clear Search Select all on page (2) Save report horizontal_split …" at bounding box center [424, 30] width 447 height 20
paste input "20907 720908"
click at [283, 30] on button "Search" at bounding box center [282, 30] width 32 height 10
click at [330, 75] on div "720908" at bounding box center [310, 74] width 44 height 13
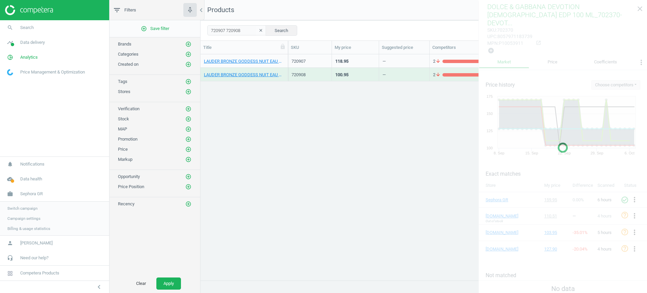
click at [330, 75] on div "720908" at bounding box center [310, 74] width 44 height 13
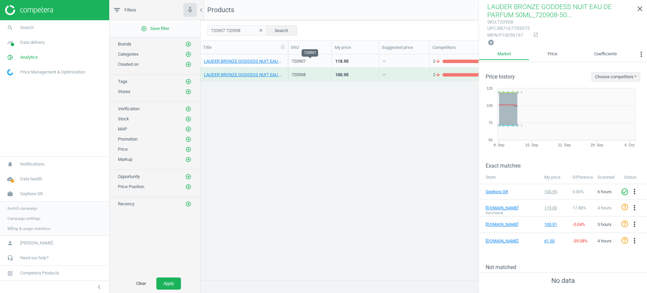
click at [324, 63] on div "720907" at bounding box center [310, 61] width 37 height 6
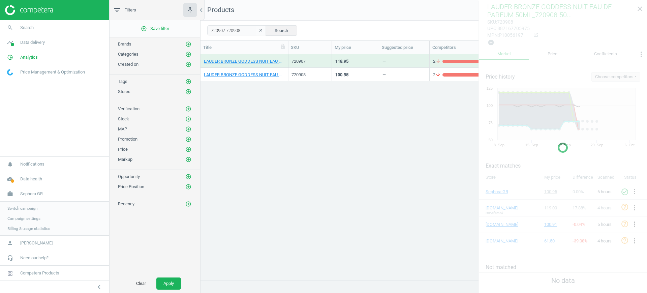
click at [324, 63] on div "720907" at bounding box center [310, 61] width 37 height 6
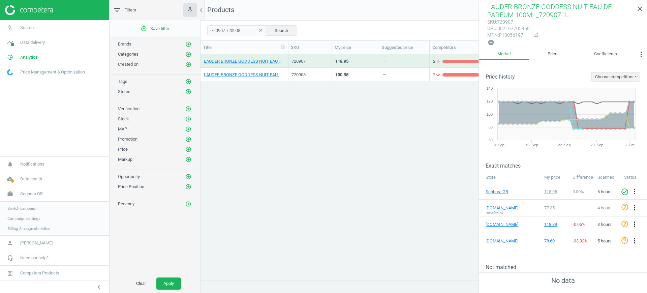
click at [315, 70] on div "720908" at bounding box center [310, 74] width 37 height 12
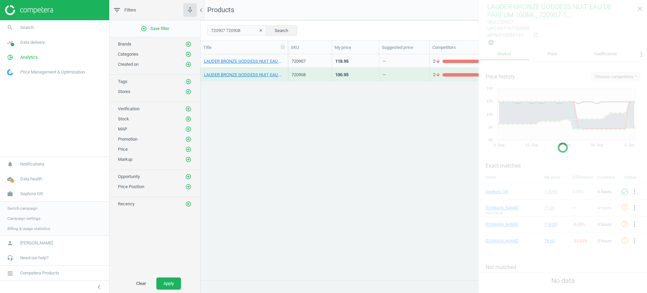
click at [315, 70] on div "720908" at bounding box center [310, 74] width 37 height 12
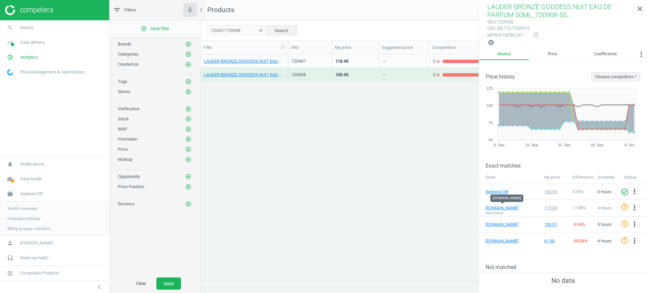
click at [313, 63] on div "720907" at bounding box center [310, 61] width 37 height 6
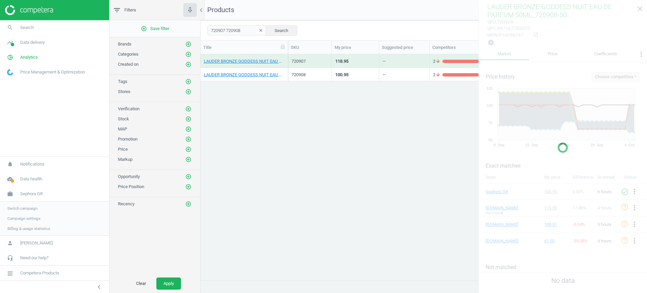
click at [313, 63] on div "720907" at bounding box center [310, 61] width 37 height 6
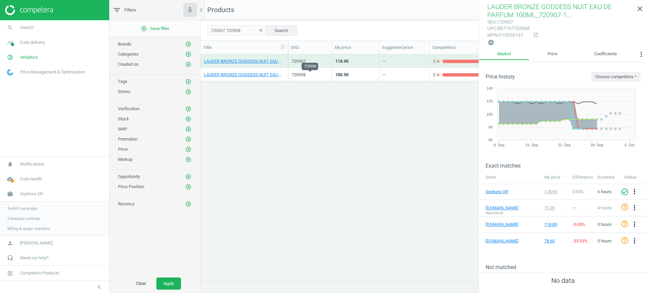
click at [315, 75] on div "720908" at bounding box center [310, 75] width 37 height 6
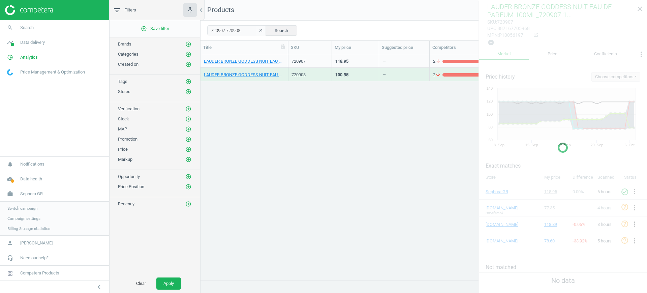
click at [315, 75] on div "720908" at bounding box center [310, 75] width 37 height 6
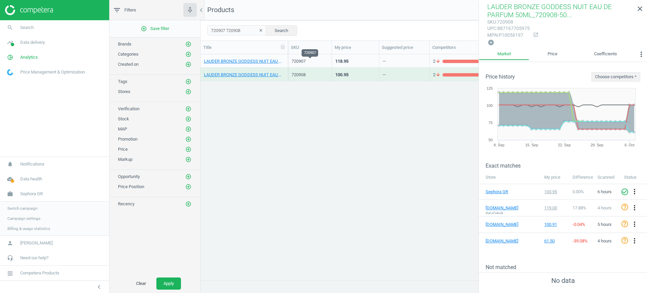
click at [314, 63] on div "720907" at bounding box center [310, 61] width 37 height 6
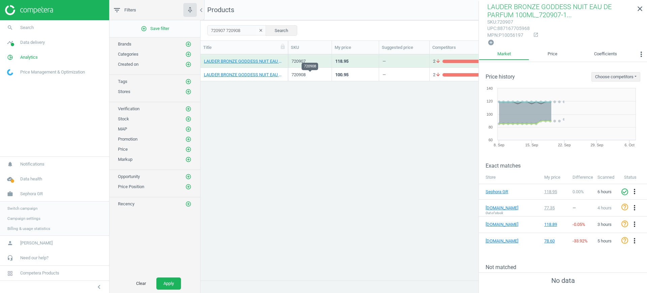
click at [314, 77] on div "720908" at bounding box center [310, 75] width 37 height 6
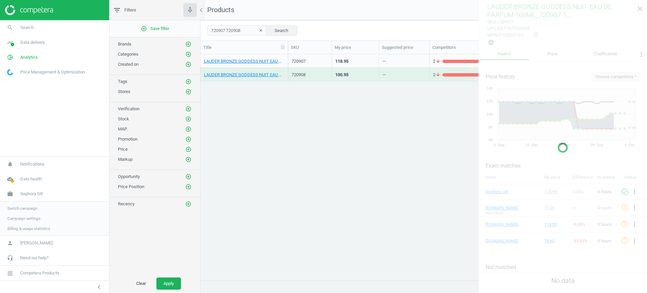
click at [314, 77] on div "720908" at bounding box center [310, 75] width 37 height 6
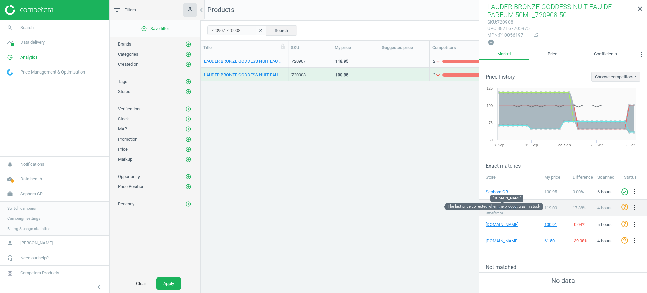
click at [549, 209] on div "119.00" at bounding box center [555, 208] width 22 height 6
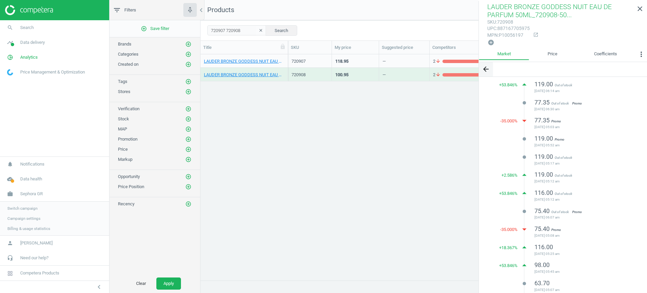
click at [481, 69] on button "arrow_back" at bounding box center [486, 69] width 14 height 14
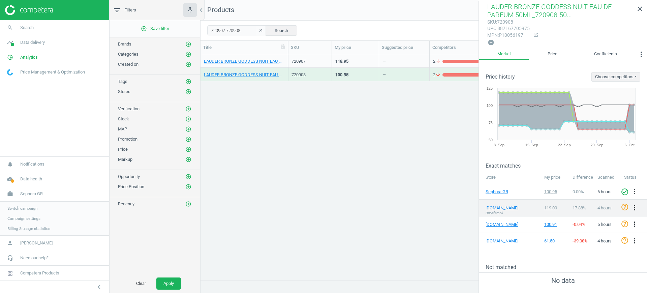
click at [634, 205] on icon "more_vert" at bounding box center [635, 208] width 8 height 8
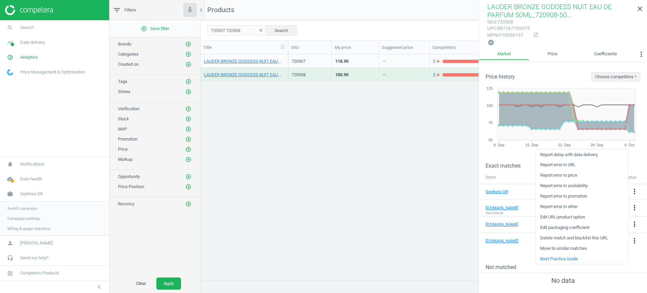
click at [577, 215] on link "Edit URL/product option" at bounding box center [582, 217] width 92 height 10
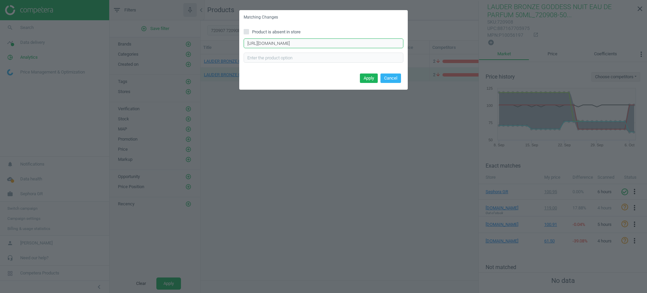
scroll to position [0, 115]
drag, startPoint x: 368, startPoint y: 43, endPoint x: 434, endPoint y: 45, distance: 66.8
click at [434, 45] on div "Matching Changes Product is absent in store https://www.atticadps.gr/proionta-o…" at bounding box center [323, 146] width 647 height 293
click at [398, 82] on button "Cancel" at bounding box center [391, 77] width 21 height 9
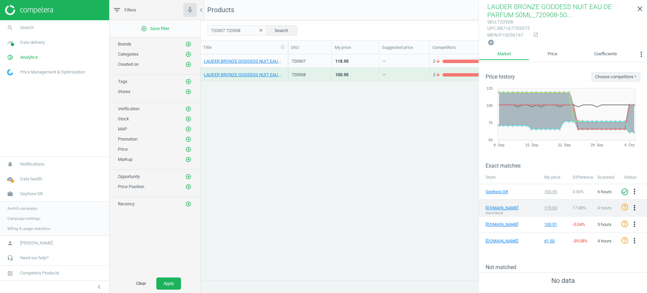
click at [634, 204] on icon "more_vert" at bounding box center [635, 208] width 8 height 8
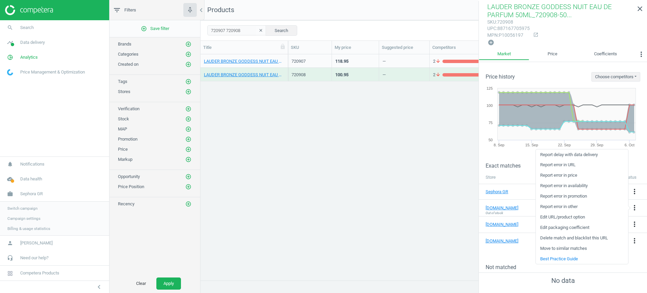
click at [566, 163] on link "Report error in URL" at bounding box center [582, 165] width 92 height 10
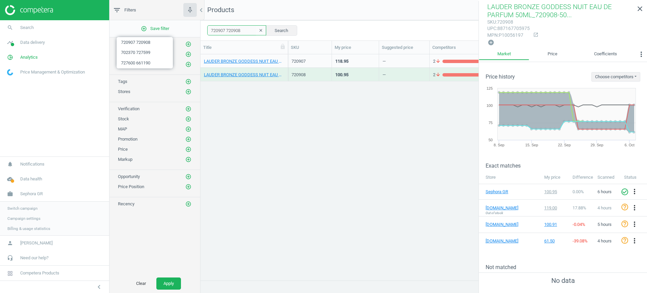
drag, startPoint x: 241, startPoint y: 28, endPoint x: 201, endPoint y: 28, distance: 39.8
click at [201, 28] on div "720907 720908 clear Search Select all on page (2) Save report horizontal_split …" at bounding box center [424, 30] width 447 height 20
paste input "518344 751287"
type input "518344 751287"
click at [282, 32] on button "Search" at bounding box center [282, 30] width 32 height 10
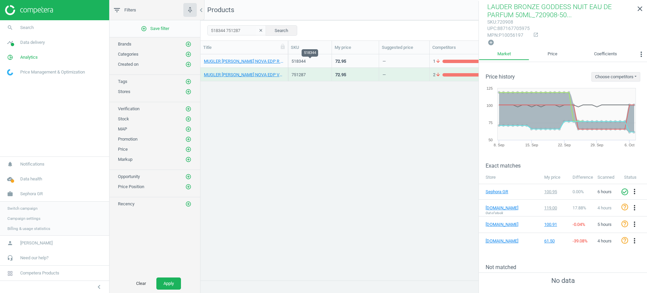
click at [303, 59] on div "518344" at bounding box center [310, 61] width 37 height 6
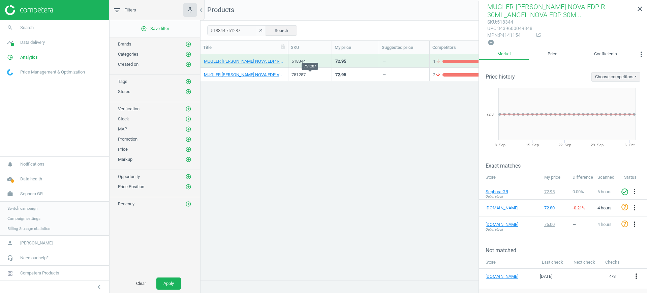
click at [314, 74] on div "751287" at bounding box center [310, 75] width 37 height 6
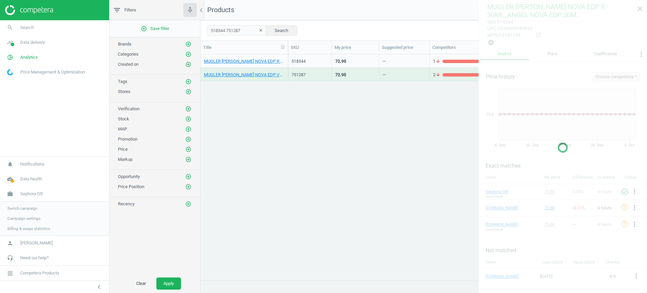
click at [314, 74] on div "751287" at bounding box center [310, 75] width 37 height 6
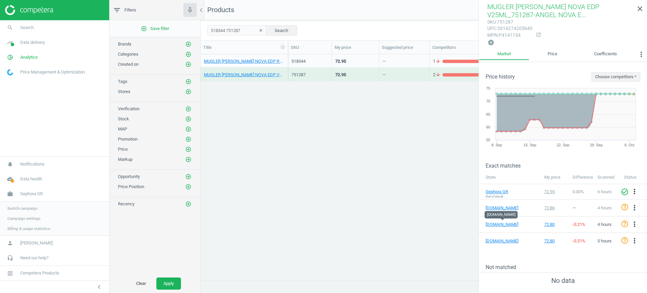
click at [32, 208] on span "Switch campaign" at bounding box center [22, 208] width 30 height 5
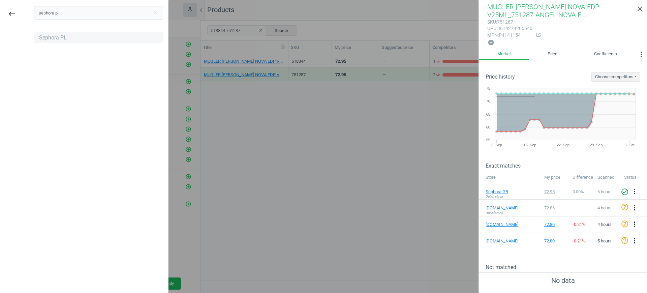
type input "sephora pl"
click at [61, 38] on div "Sephora PL" at bounding box center [53, 37] width 28 height 7
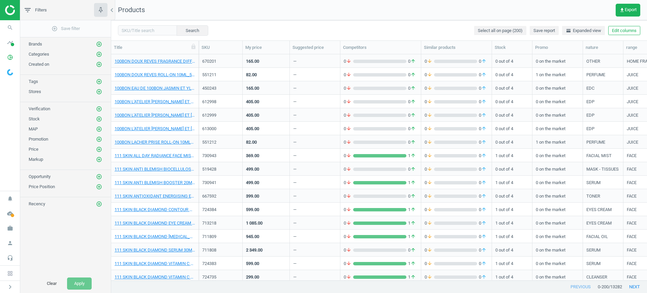
scroll to position [7, 7]
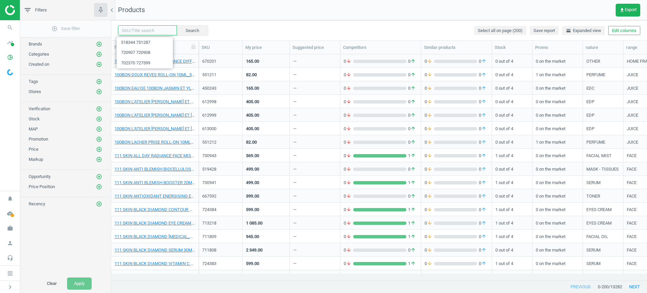
click at [132, 31] on input "text" at bounding box center [147, 30] width 59 height 10
paste input "660134 579295"
click at [193, 30] on button "Search" at bounding box center [192, 30] width 32 height 10
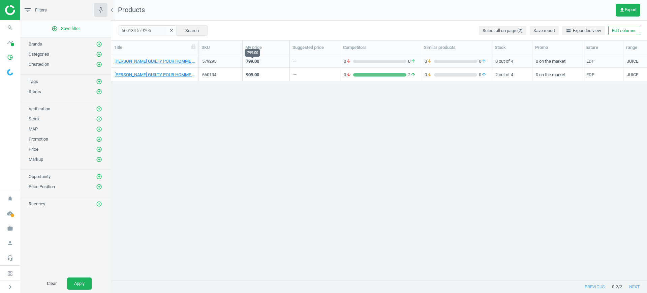
click at [250, 59] on div "799.00" at bounding box center [252, 61] width 13 height 6
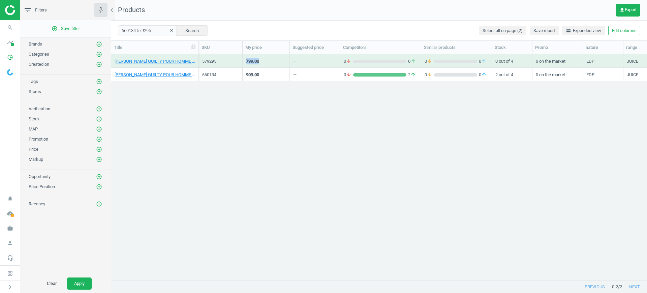
click at [250, 59] on div "799.00" at bounding box center [252, 61] width 13 height 6
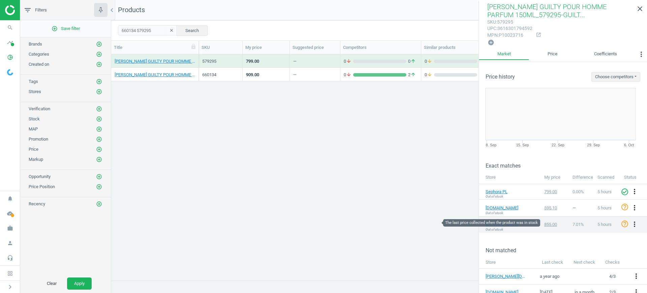
click at [544, 225] on div "855.00" at bounding box center [555, 224] width 22 height 6
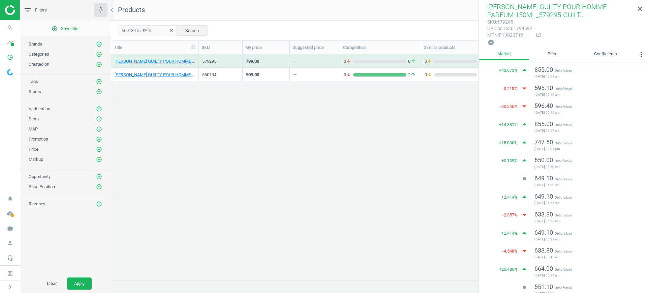
click at [229, 54] on div "579295" at bounding box center [221, 60] width 44 height 13
click at [643, 4] on link "close" at bounding box center [640, 9] width 14 height 14
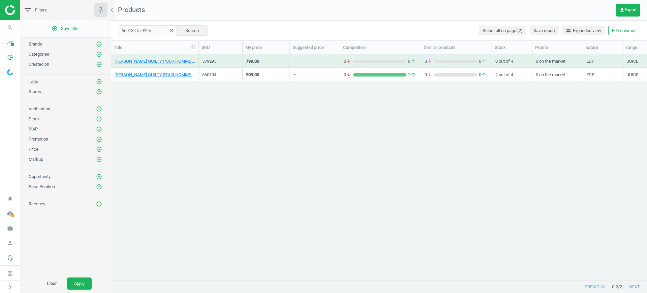
click at [282, 62] on div "799.00" at bounding box center [266, 61] width 40 height 12
click at [281, 62] on div "799.00" at bounding box center [266, 61] width 40 height 12
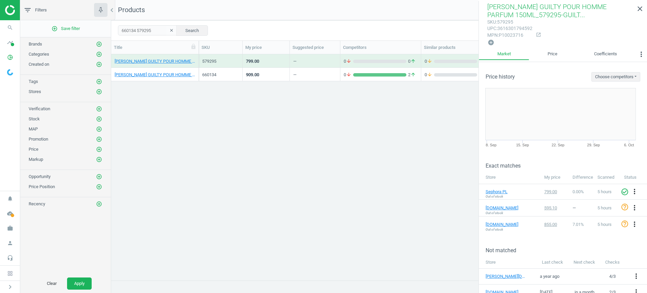
click at [309, 63] on div "—" at bounding box center [314, 61] width 43 height 12
click at [305, 68] on div "—" at bounding box center [314, 74] width 43 height 12
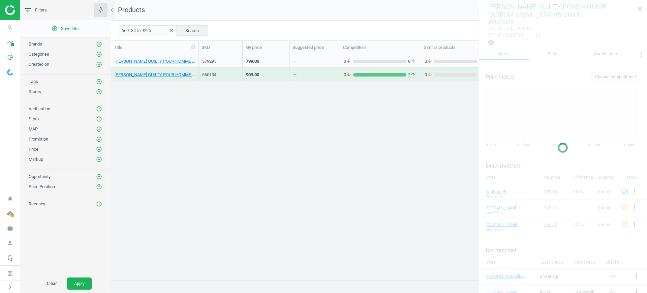
click at [305, 68] on div "—" at bounding box center [314, 74] width 43 height 12
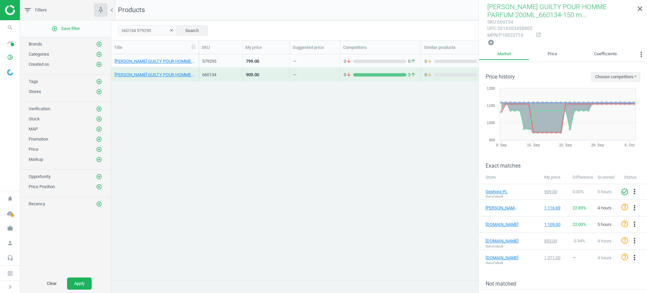
click at [256, 65] on div "799.00" at bounding box center [252, 62] width 13 height 8
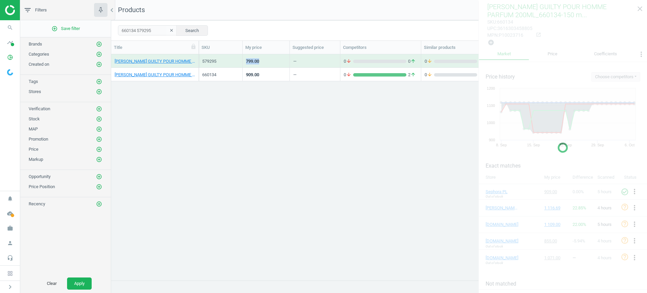
click at [256, 65] on div "799.00" at bounding box center [252, 62] width 13 height 8
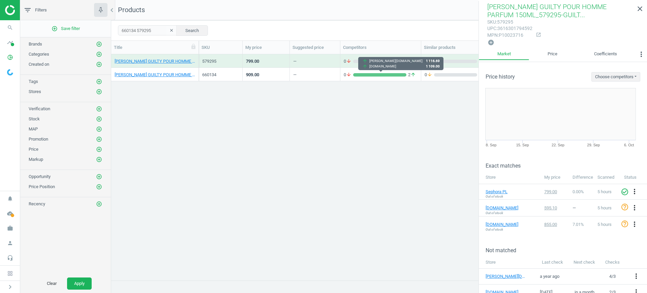
click at [351, 73] on icon "arrow_downward" at bounding box center [348, 75] width 5 height 6
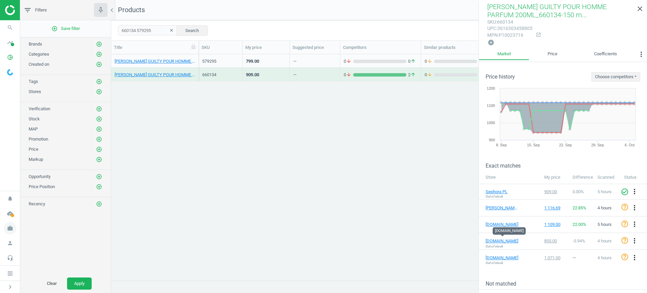
click at [16, 226] on icon "work" at bounding box center [10, 228] width 13 height 13
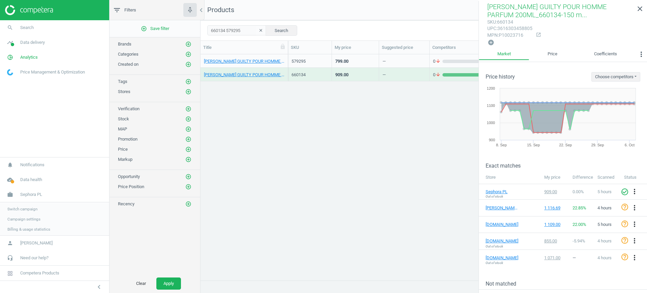
scroll to position [213, 440]
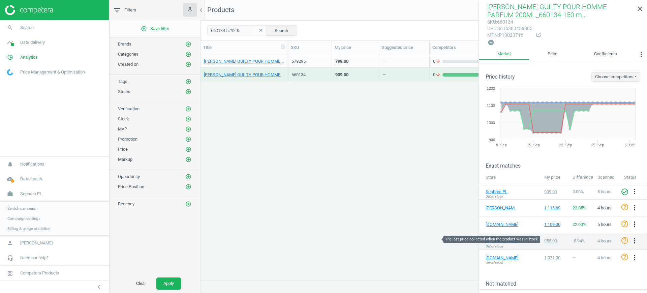
click at [550, 239] on div "855.00" at bounding box center [555, 241] width 22 height 6
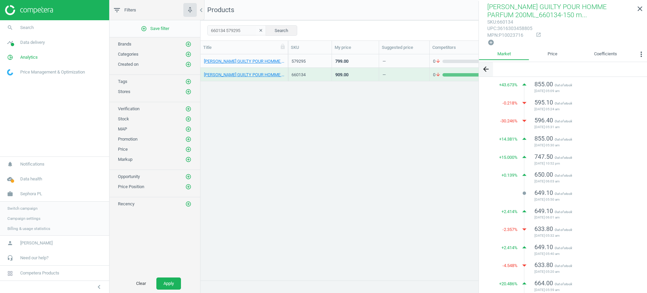
click at [490, 67] on button "arrow_back" at bounding box center [486, 69] width 14 height 14
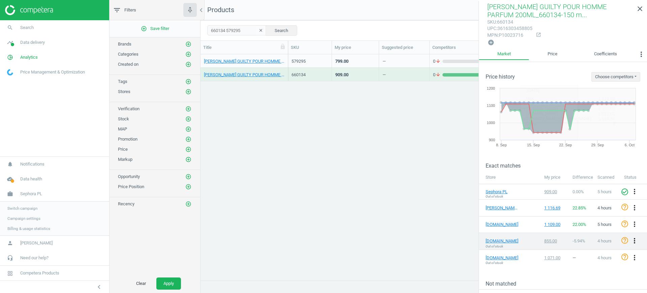
click at [631, 241] on icon "more_vert" at bounding box center [635, 241] width 8 height 8
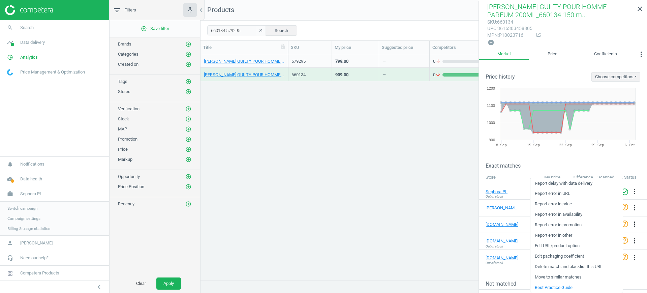
click at [569, 192] on link "Report error in URL" at bounding box center [577, 193] width 92 height 10
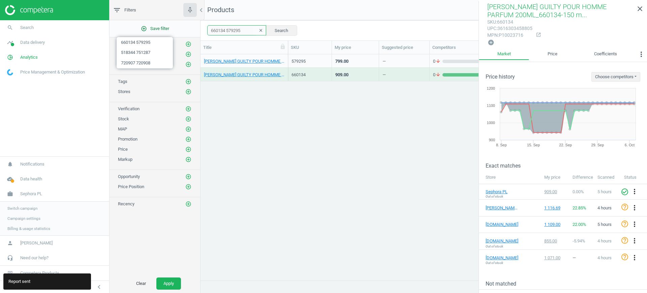
drag, startPoint x: 240, startPoint y: 30, endPoint x: 197, endPoint y: 30, distance: 42.8
click at [197, 30] on div "filter_list Filters chevron_left add_circle_outline Save filter Brands add_circ…" at bounding box center [379, 146] width 538 height 293
paste input "544935 541830"
click at [273, 29] on button "Search" at bounding box center [282, 30] width 32 height 10
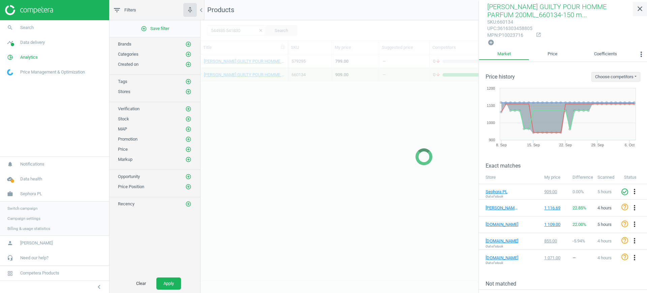
click at [638, 6] on icon "close" at bounding box center [640, 9] width 8 height 8
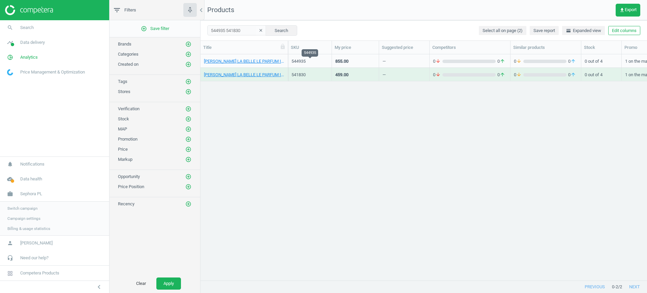
click at [326, 63] on div "544935" at bounding box center [310, 61] width 37 height 6
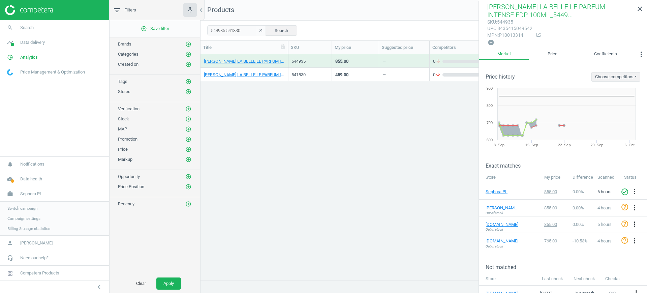
click at [317, 70] on div "541830" at bounding box center [310, 74] width 37 height 12
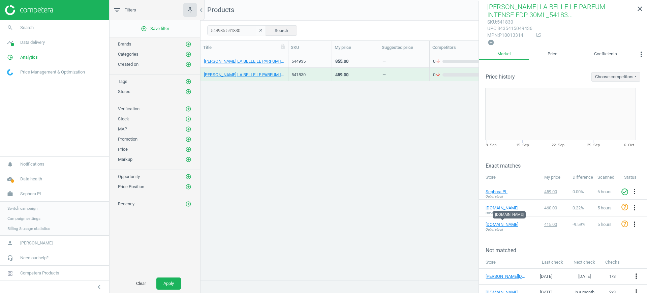
click at [320, 65] on div "544935" at bounding box center [310, 62] width 37 height 8
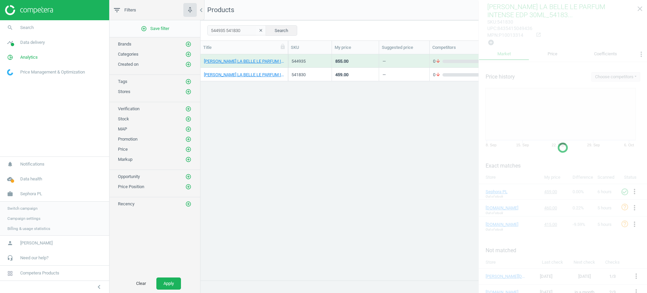
click at [320, 65] on div "544935" at bounding box center [310, 62] width 37 height 8
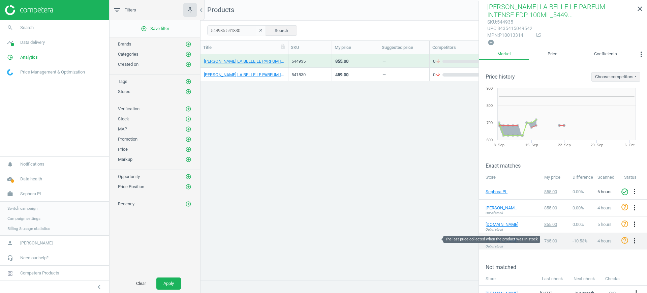
click at [546, 241] on div "765.00" at bounding box center [555, 241] width 22 height 6
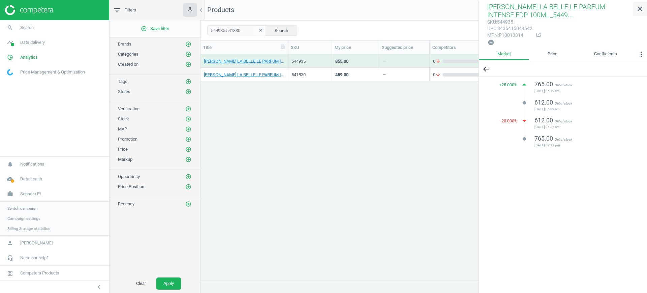
click at [640, 4] on link "close" at bounding box center [640, 9] width 14 height 14
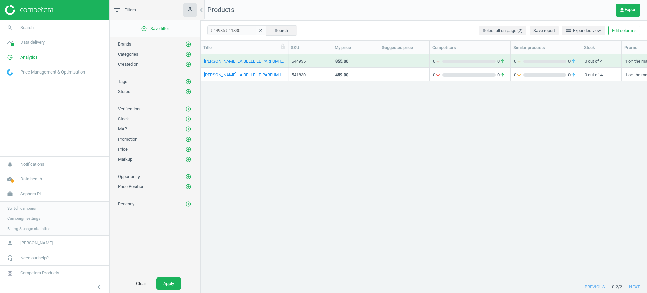
click at [342, 56] on div "855.00" at bounding box center [355, 61] width 40 height 12
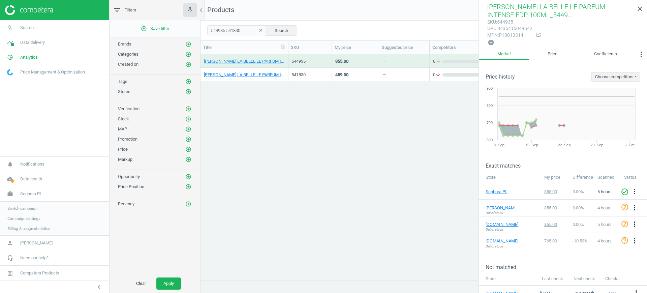
click at [366, 75] on div "459.00" at bounding box center [355, 74] width 40 height 12
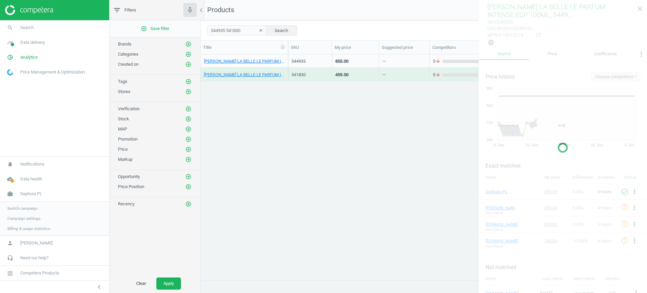
click at [366, 75] on div "459.00" at bounding box center [355, 74] width 40 height 12
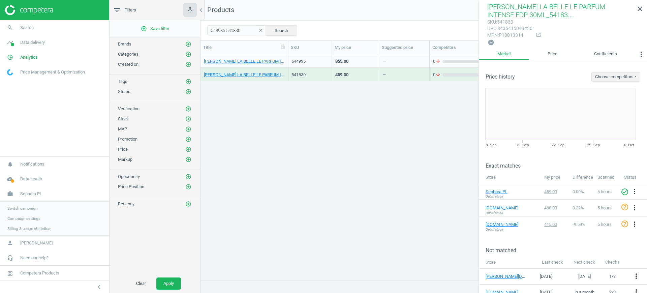
scroll to position [8, 0]
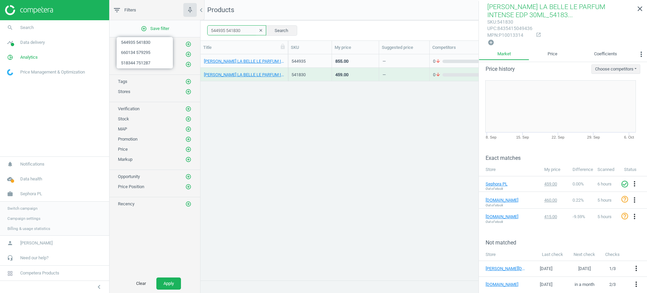
drag, startPoint x: 220, startPoint y: 29, endPoint x: 202, endPoint y: 30, distance: 17.9
click at [202, 30] on div "544935 541830 clear Search Select all on page (2) Save report horizontal_split …" at bounding box center [424, 30] width 447 height 20
paste input "715831 715099"
type input "715831 715099"
click at [279, 32] on button "Search" at bounding box center [282, 30] width 32 height 10
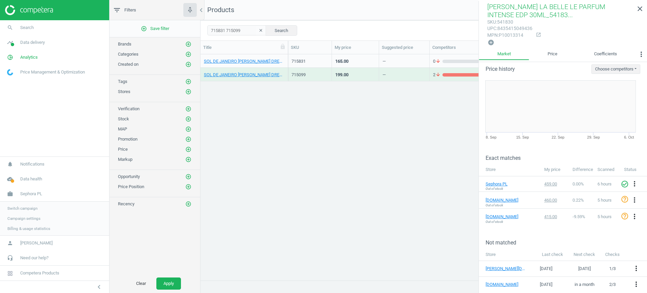
click at [329, 64] on div "715831" at bounding box center [310, 60] width 44 height 13
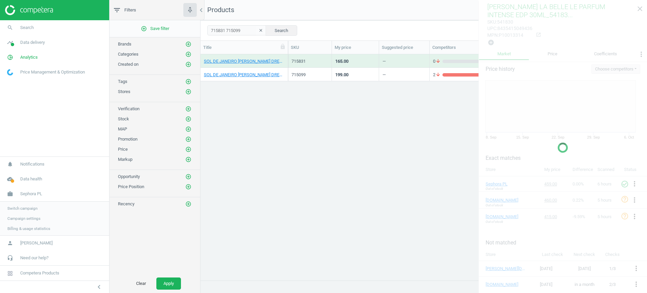
click at [329, 64] on div "715831" at bounding box center [310, 60] width 44 height 13
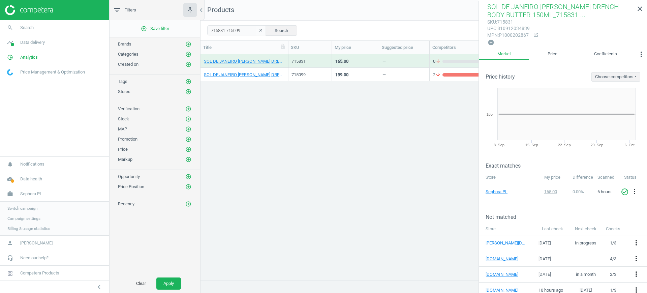
click at [330, 75] on div "715099" at bounding box center [310, 74] width 44 height 13
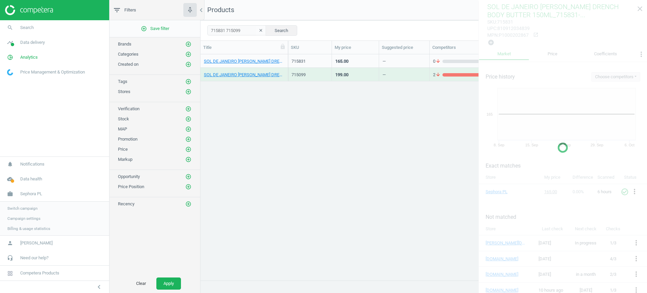
click at [330, 75] on div "715099" at bounding box center [310, 74] width 44 height 13
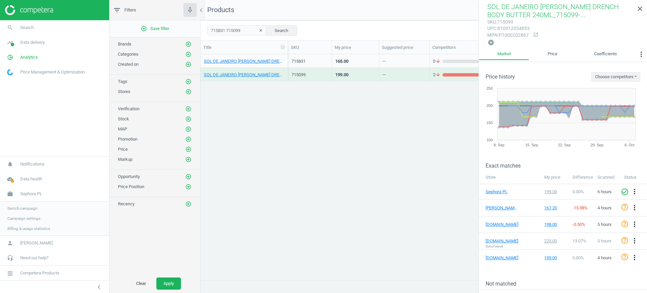
click at [19, 208] on span "Switch campaign" at bounding box center [22, 208] width 30 height 5
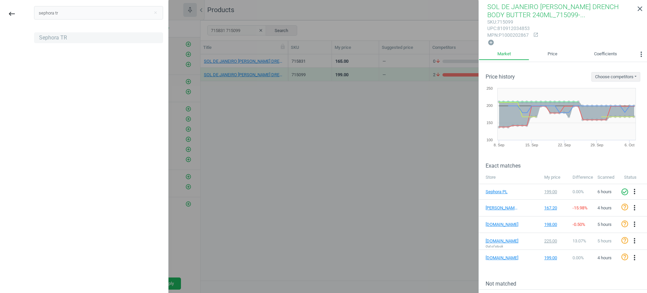
type input "sephora tr"
click at [74, 32] on div "Sephora TR" at bounding box center [98, 37] width 129 height 11
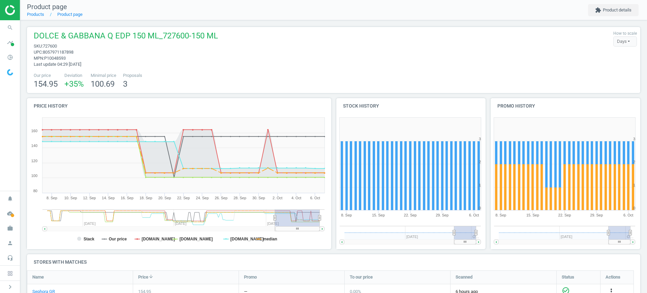
scroll to position [148, 161]
drag, startPoint x: 62, startPoint y: 45, endPoint x: 44, endPoint y: 48, distance: 18.4
click at [44, 48] on span "sku : 727600" at bounding box center [126, 46] width 184 height 6
copy span "727600"
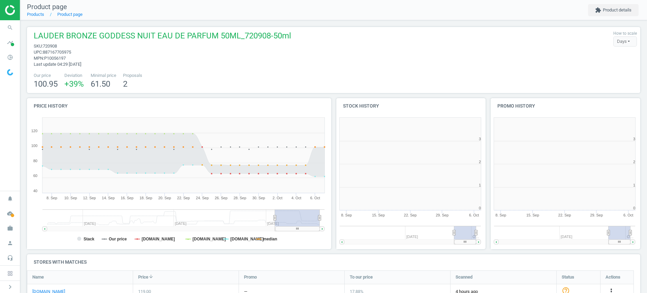
scroll to position [148, 161]
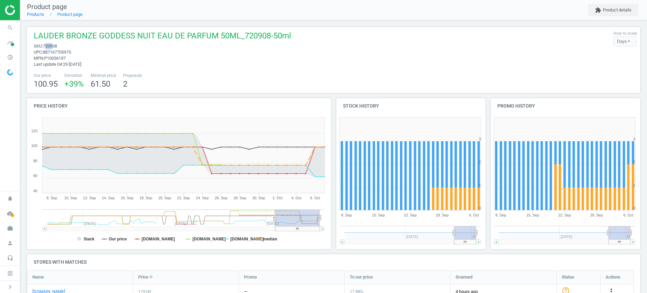
click at [47, 46] on span "720908" at bounding box center [50, 45] width 14 height 5
drag, startPoint x: 67, startPoint y: 43, endPoint x: 45, endPoint y: 46, distance: 21.7
click at [45, 46] on span "sku : 720908" at bounding box center [163, 46] width 258 height 6
drag, startPoint x: 44, startPoint y: 47, endPoint x: 72, endPoint y: 44, distance: 28.1
click at [72, 44] on span "sku : 720908" at bounding box center [163, 46] width 258 height 6
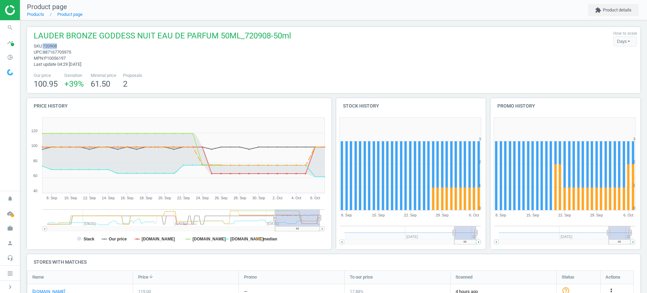
copy span "720908"
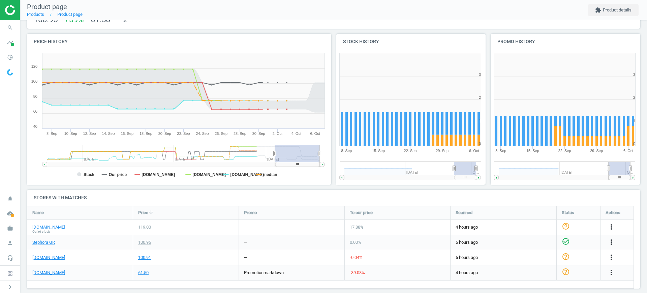
scroll to position [72, 0]
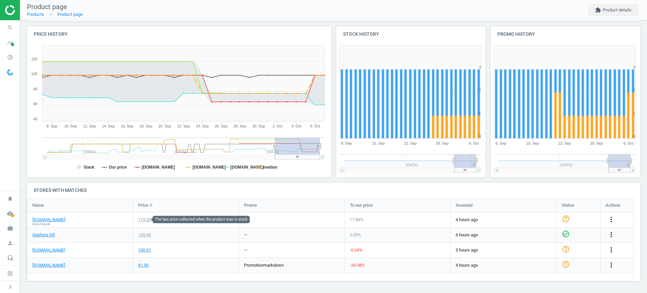
click at [147, 217] on div "119.00" at bounding box center [144, 220] width 13 height 6
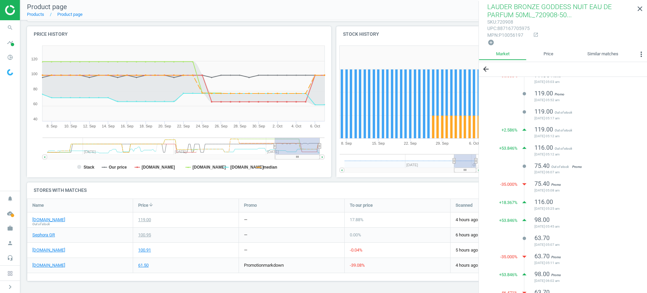
scroll to position [46, 0]
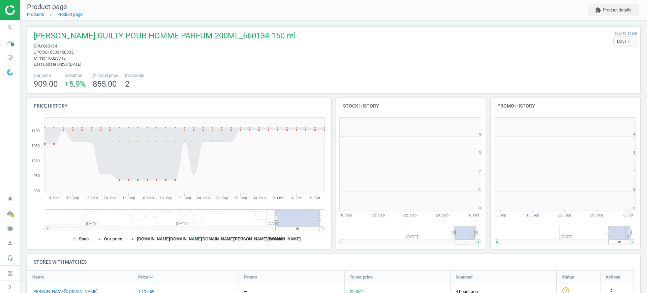
scroll to position [148, 161]
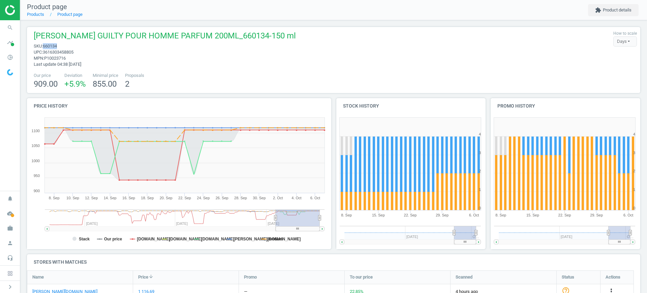
drag, startPoint x: 64, startPoint y: 44, endPoint x: 44, endPoint y: 46, distance: 19.3
click at [44, 46] on span "sku : 660134" at bounding box center [165, 46] width 262 height 6
copy span "660134"
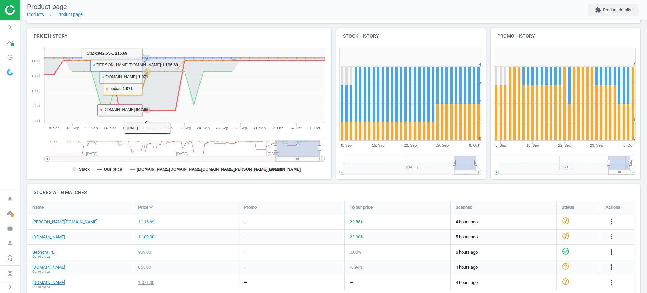
scroll to position [87, 0]
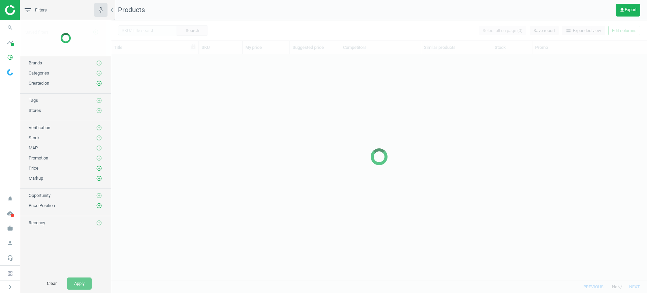
scroll to position [213, 530]
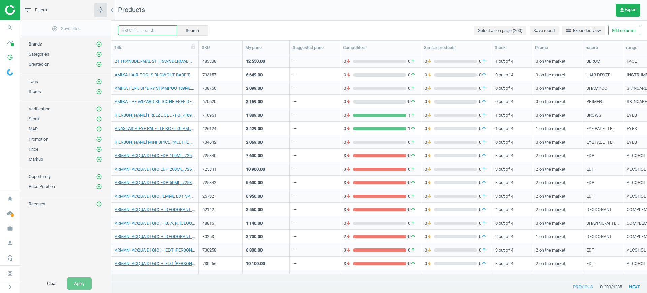
click at [132, 31] on input "text" at bounding box center [147, 30] width 59 height 10
paste input "484331 484332"
click at [183, 26] on button "Search" at bounding box center [192, 30] width 32 height 10
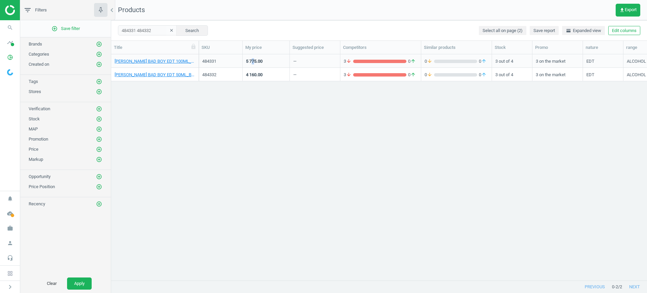
click at [253, 65] on div "5 775.00" at bounding box center [254, 62] width 17 height 8
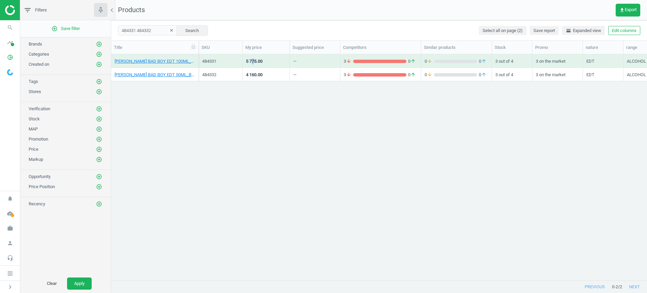
click at [253, 65] on div "5 775.00" at bounding box center [254, 62] width 17 height 8
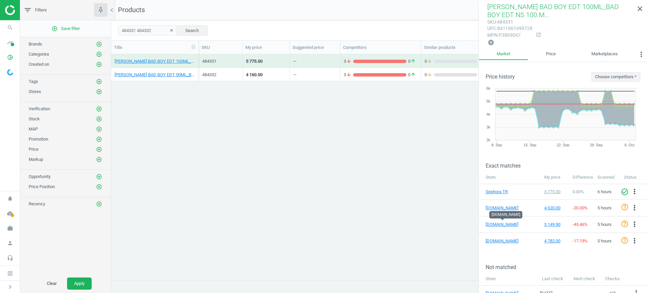
click at [254, 69] on div "4 160.00" at bounding box center [266, 74] width 40 height 12
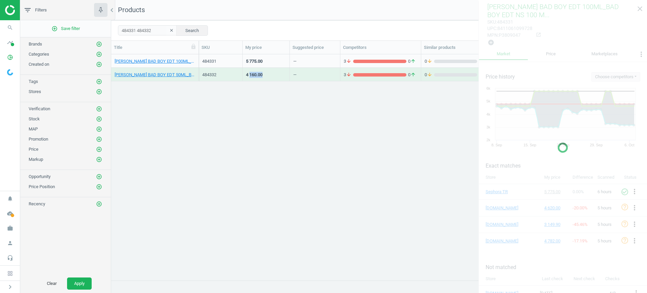
click at [254, 69] on div "4 160.00" at bounding box center [266, 74] width 40 height 12
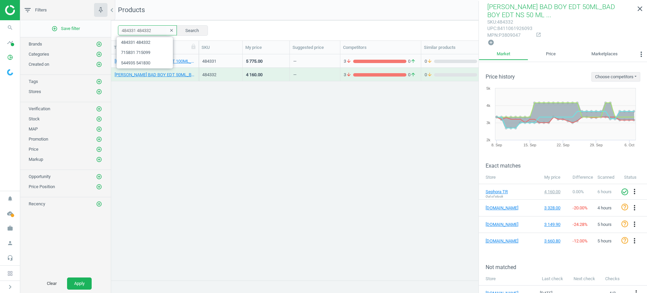
drag, startPoint x: 159, startPoint y: 31, endPoint x: 112, endPoint y: 30, distance: 47.2
click at [112, 30] on div "484331 484332 clear Search Select all on page (2) Save report horizontal_split …" at bounding box center [379, 30] width 536 height 20
paste input "731304 731305"
click at [183, 27] on button "Search" at bounding box center [192, 30] width 32 height 10
click at [252, 64] on div "10 000.00" at bounding box center [255, 62] width 19 height 8
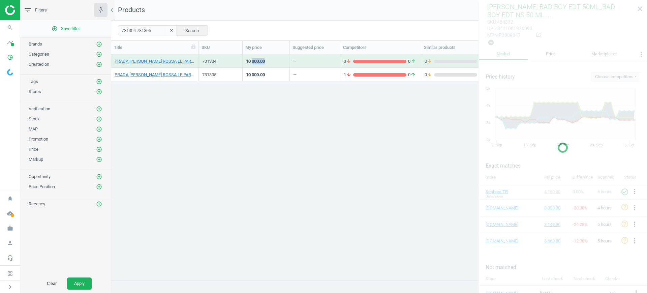
click at [252, 64] on div "10 000.00" at bounding box center [255, 62] width 19 height 8
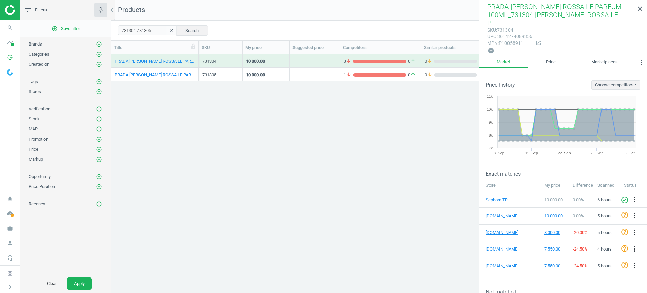
click at [270, 75] on div "10 000.00" at bounding box center [266, 74] width 40 height 12
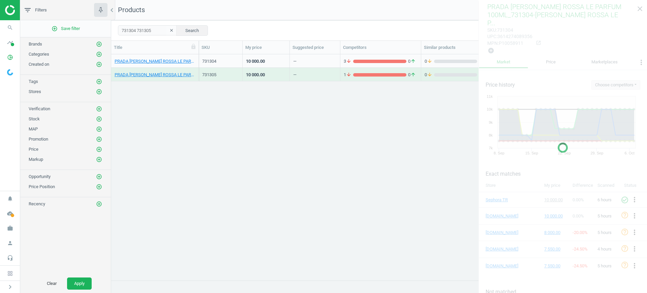
click at [270, 75] on div "10 000.00" at bounding box center [266, 74] width 40 height 12
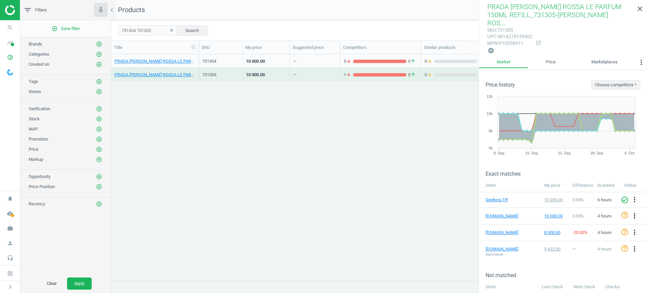
click at [289, 59] on div "10 000.00" at bounding box center [266, 60] width 47 height 13
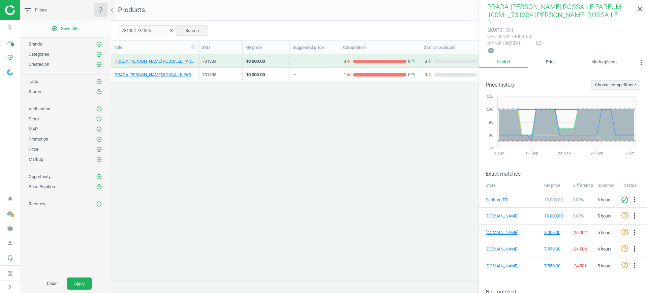
click at [289, 69] on div "10 000.00" at bounding box center [266, 74] width 47 height 13
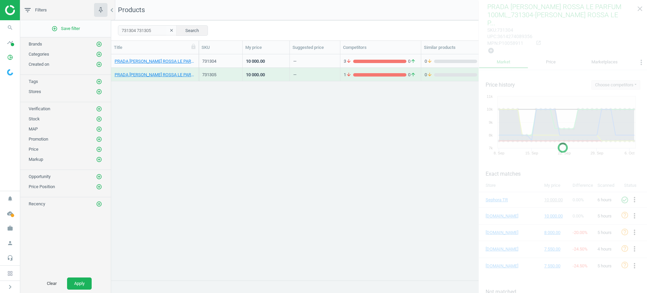
click at [289, 69] on div "10 000.00" at bounding box center [266, 74] width 47 height 13
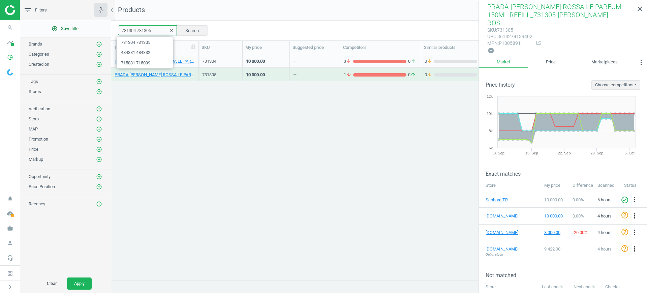
drag, startPoint x: 153, startPoint y: 28, endPoint x: 98, endPoint y: 27, distance: 55.3
click at [98, 27] on div "filter_list Filters chevron_left add_circle_outline Save filter Brands add_circ…" at bounding box center [333, 146] width 627 height 293
paste input "18247 718246"
click at [189, 31] on button "Search" at bounding box center [192, 30] width 32 height 10
click at [225, 60] on div "718246" at bounding box center [220, 61] width 37 height 6
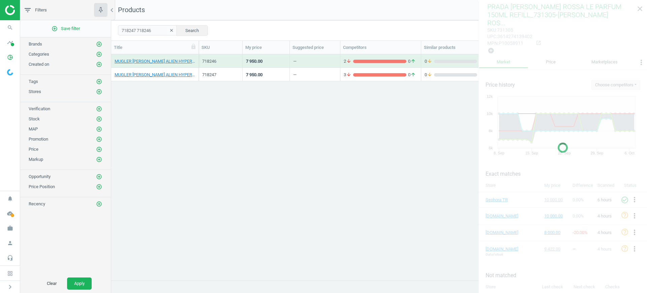
click at [225, 60] on div "718246" at bounding box center [220, 61] width 37 height 6
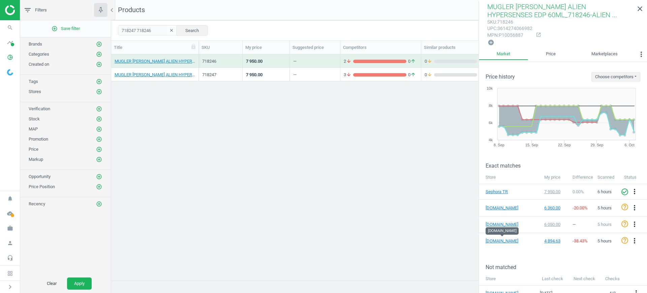
click at [286, 74] on div "7 950.00" at bounding box center [266, 74] width 40 height 12
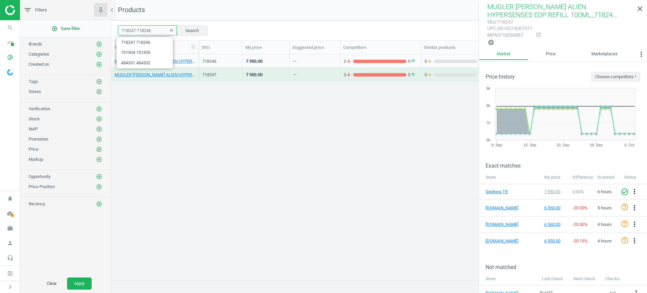
drag, startPoint x: 152, startPoint y: 30, endPoint x: 103, endPoint y: 26, distance: 49.4
click at [103, 26] on div "filter_list Filters chevron_left add_circle_outline Save filter Brands add_circ…" at bounding box center [333, 146] width 627 height 293
paste input "523105 52310"
type input "523105 523106"
click at [188, 33] on button "Search" at bounding box center [192, 30] width 32 height 10
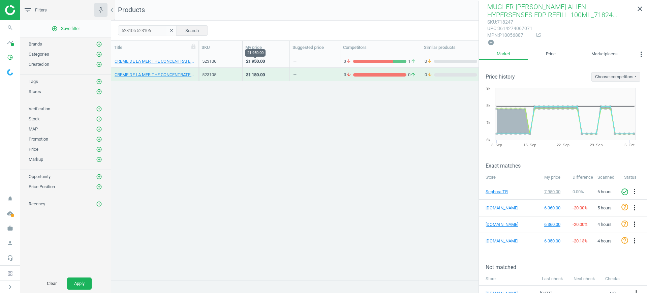
click at [264, 61] on div "21 950.00" at bounding box center [255, 61] width 19 height 6
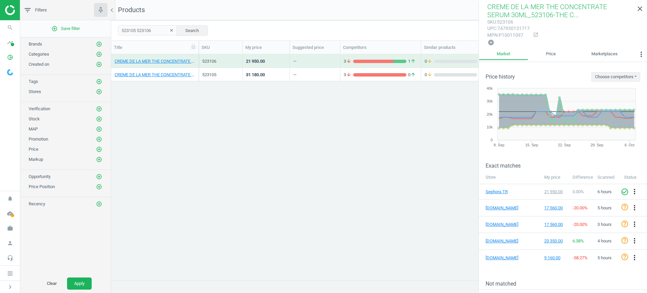
click at [278, 77] on div "31 180.00" at bounding box center [266, 74] width 40 height 12
